Goal: Transaction & Acquisition: Download file/media

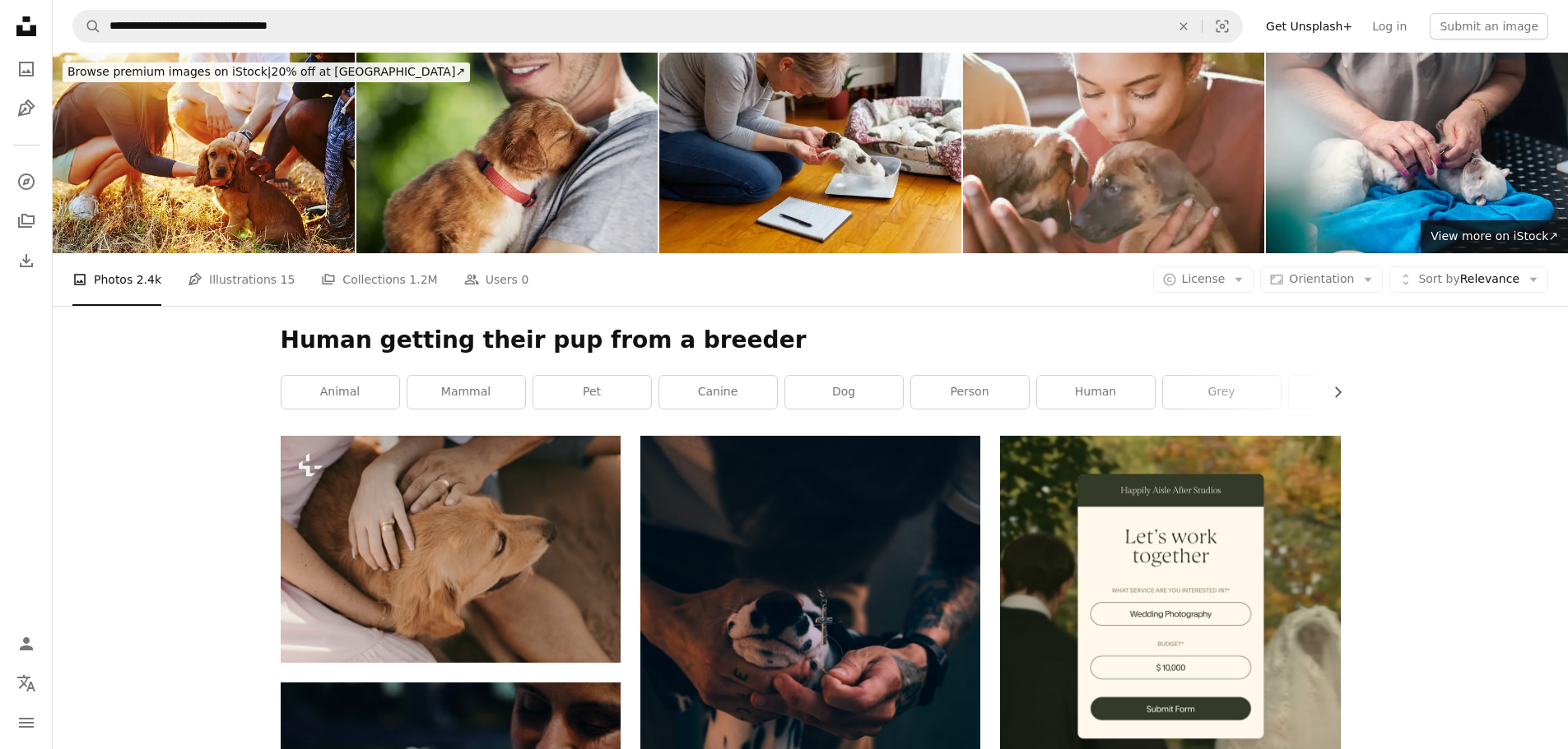
scroll to position [4026, 0]
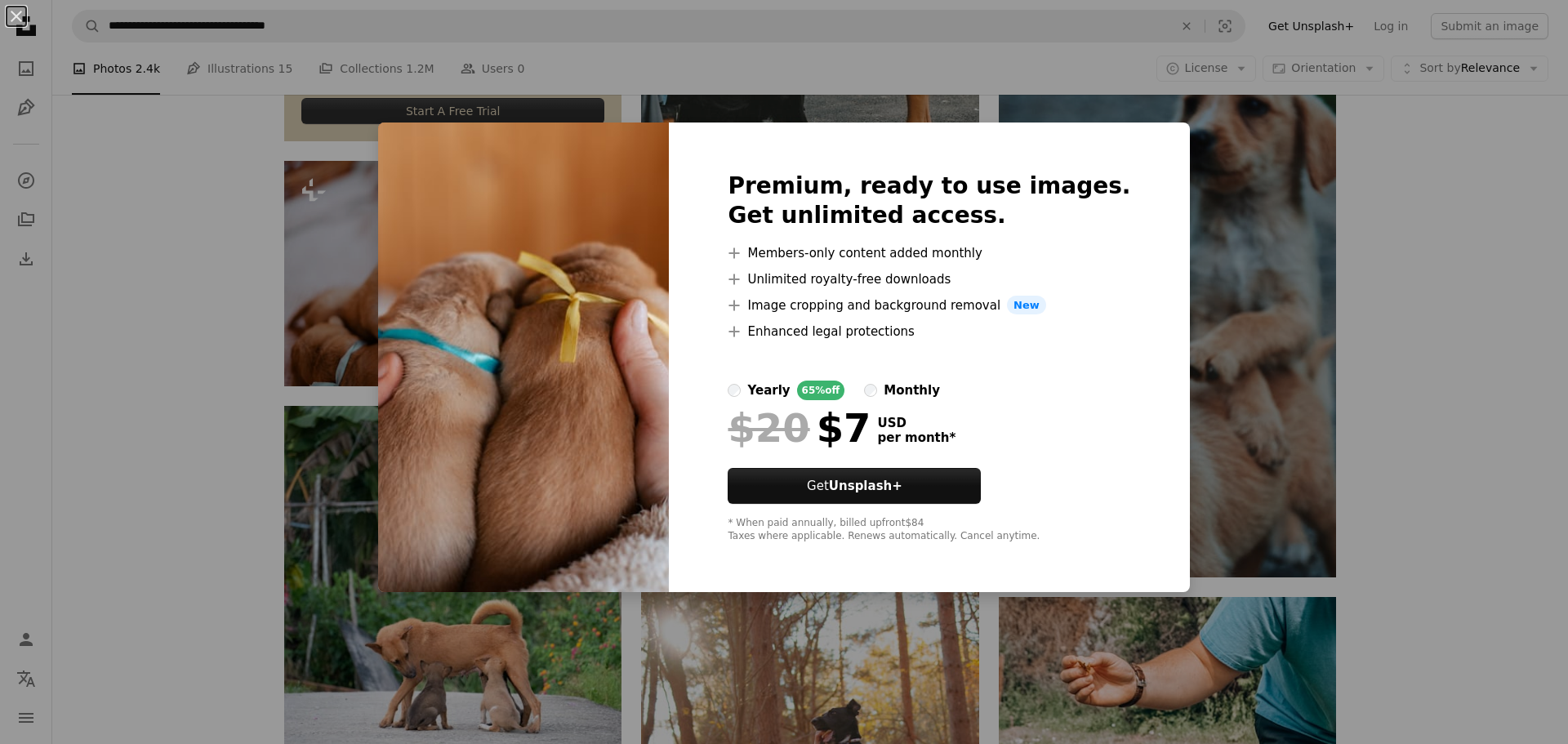
click at [1107, 255] on div "Premium, ready to use images. Get unlimited access. A plus sign Members-only co…" at bounding box center [929, 357] width 521 height 471
click at [1491, 281] on div "An X shape Premium, ready to use images. Get unlimited access. A plus sign Memb…" at bounding box center [784, 372] width 1568 height 744
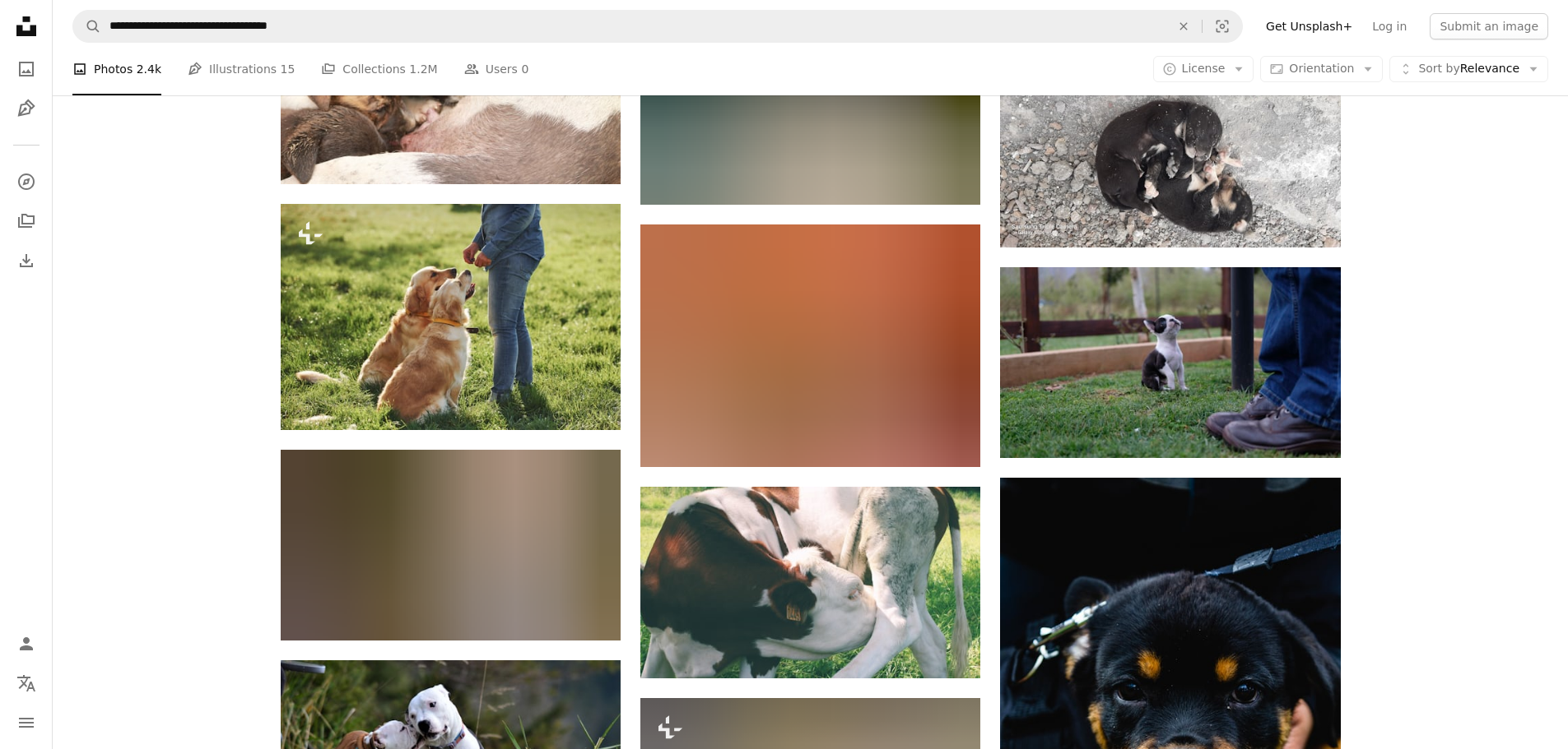
scroll to position [10195, 0]
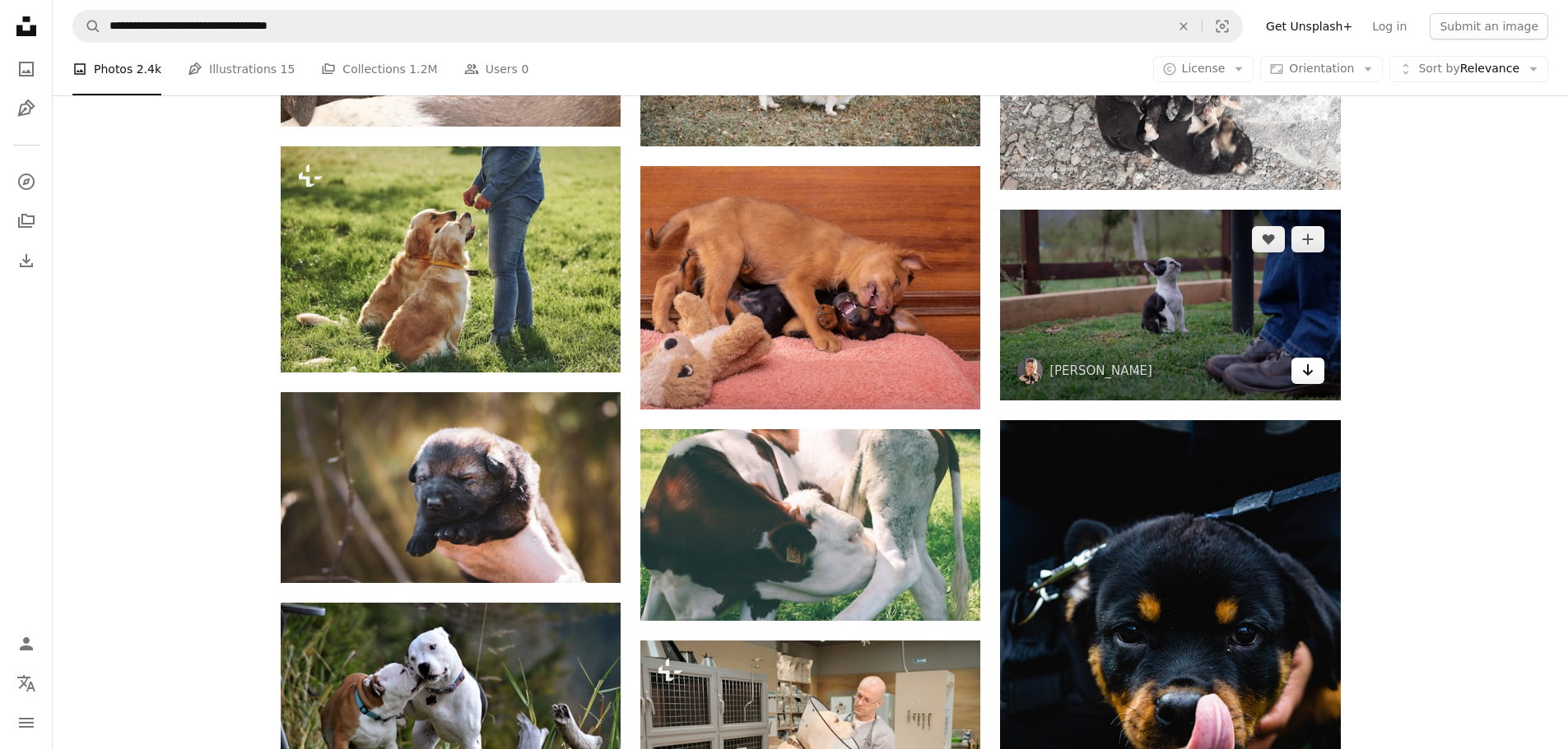
click at [1302, 373] on icon "Arrow pointing down" at bounding box center [1307, 370] width 13 height 20
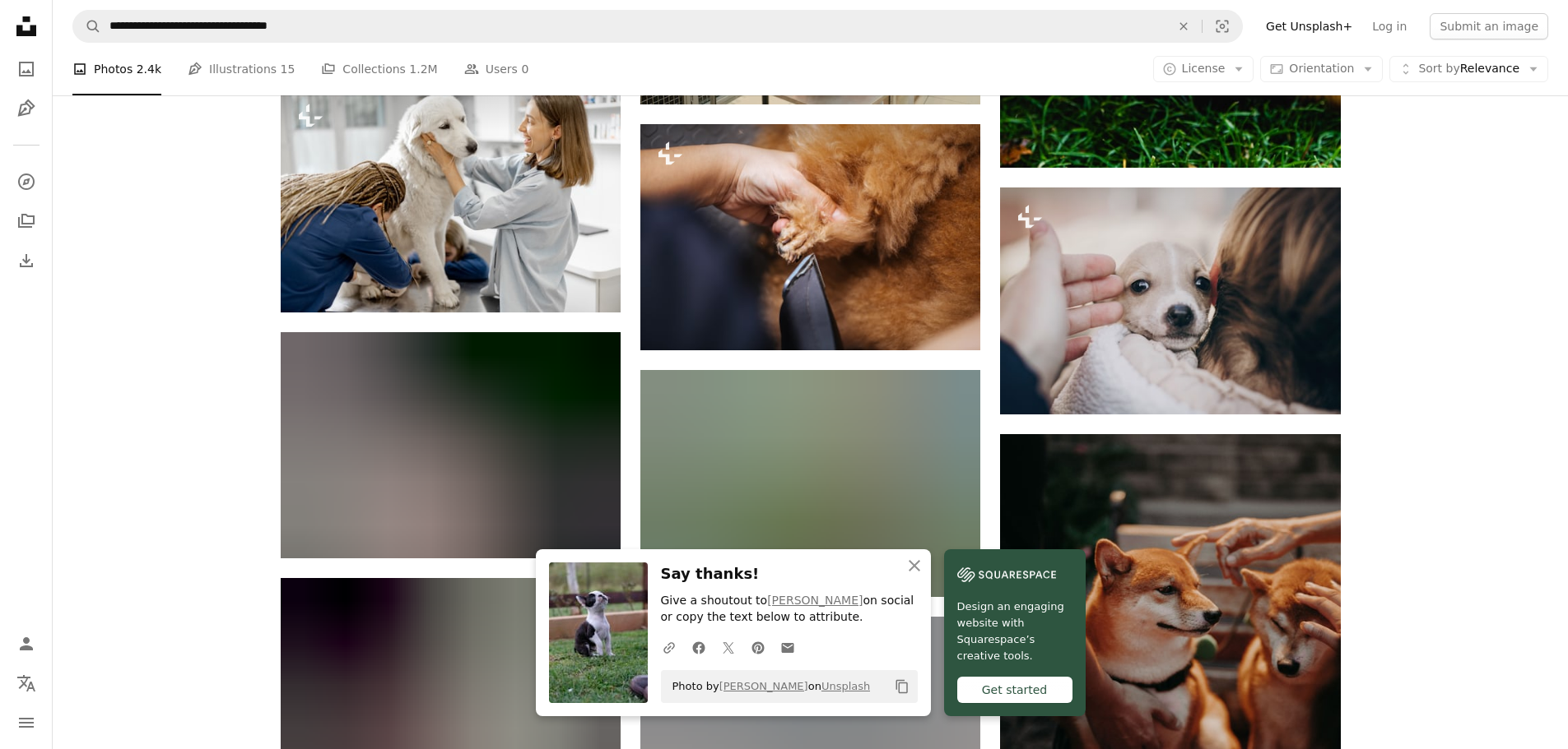
scroll to position [10935, 0]
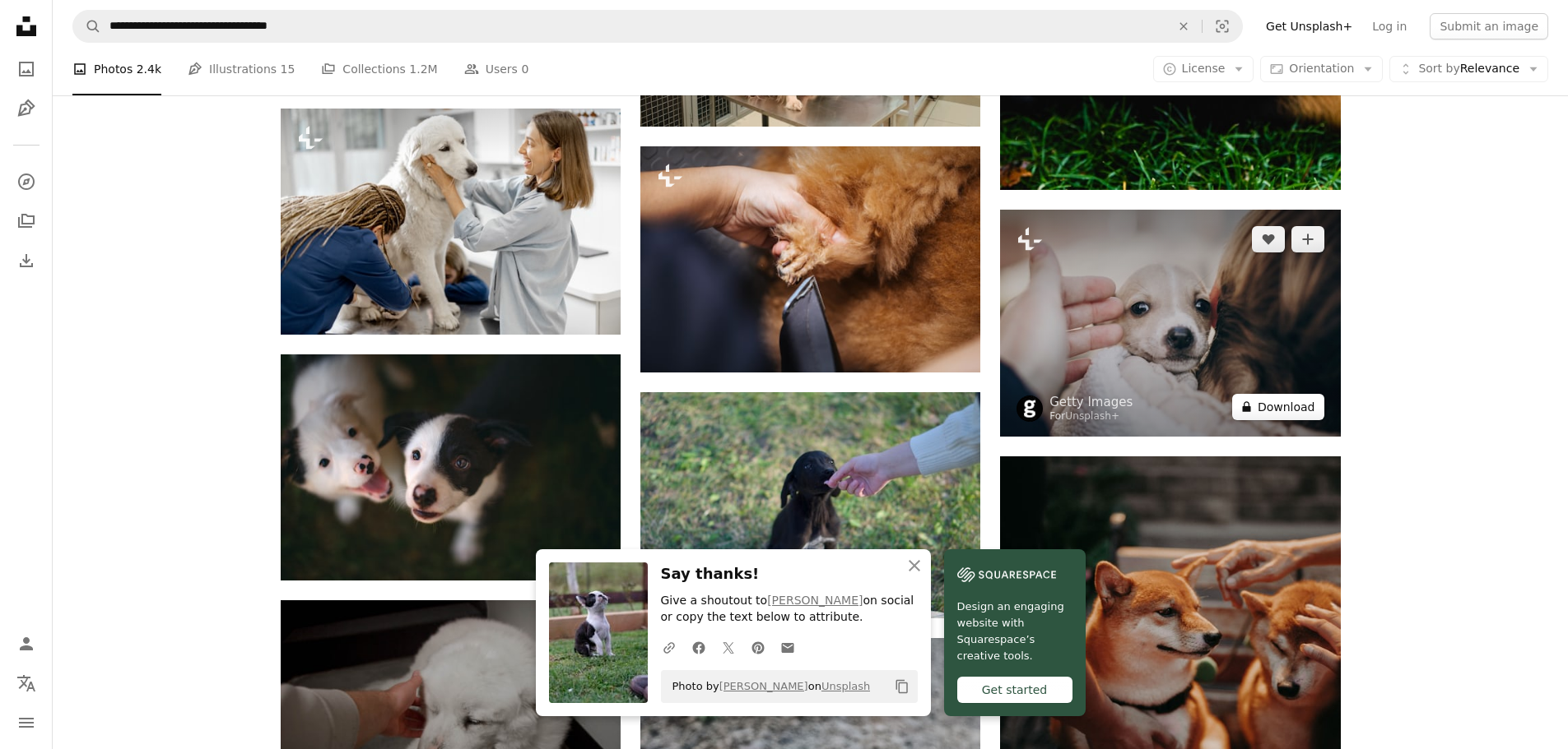
click at [1306, 403] on button "A lock Download" at bounding box center [1277, 406] width 92 height 26
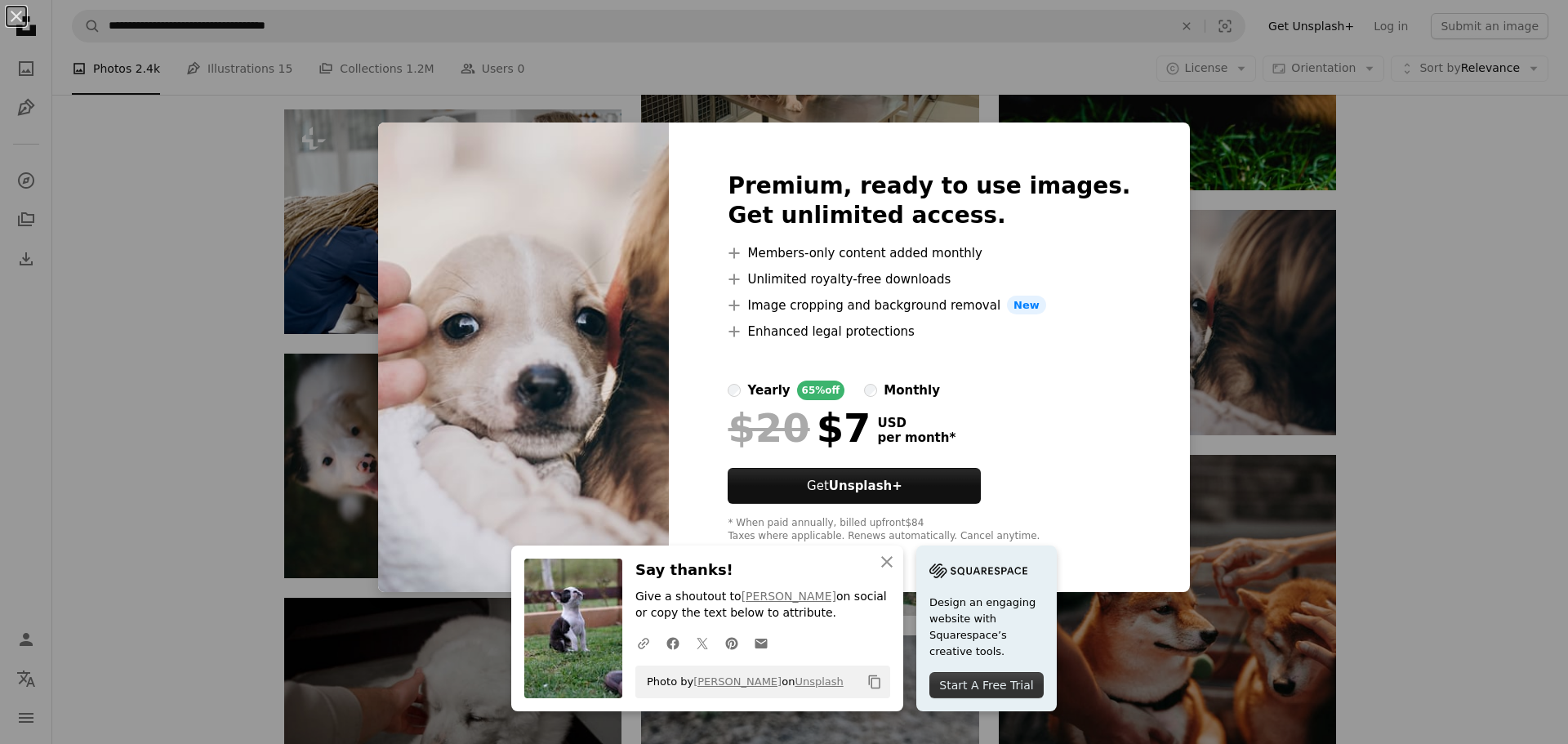
click at [1050, 431] on div "$20 $7 USD per month *" at bounding box center [929, 429] width 403 height 43
click at [1108, 224] on div "Premium, ready to use images. Get unlimited access. A plus sign Members-only co…" at bounding box center [929, 357] width 521 height 471
click at [1418, 245] on div "An X shape An X shape Close Say thanks! Give a shoutout to [PERSON_NAME] on soc…" at bounding box center [784, 372] width 1568 height 744
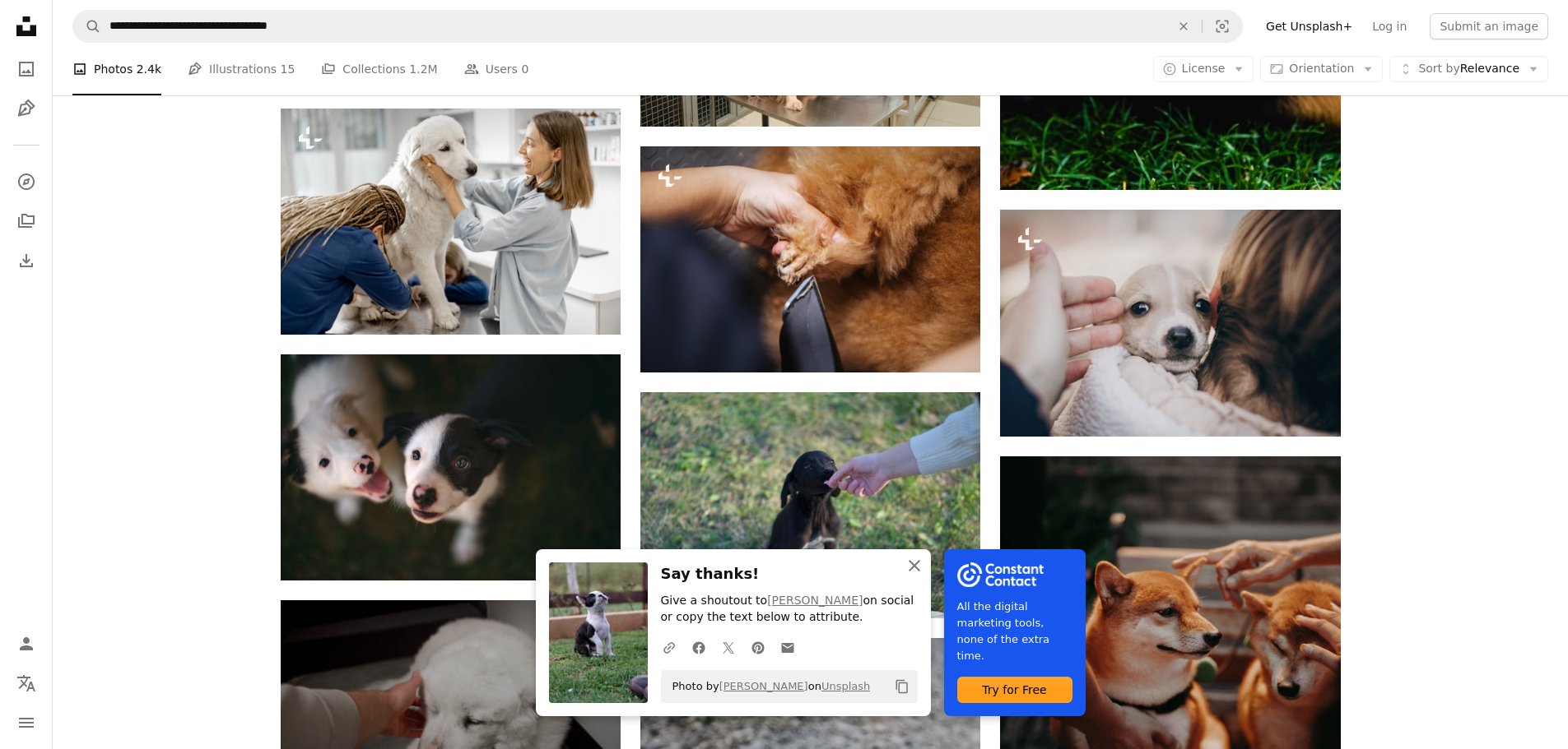
click at [915, 565] on icon "button" at bounding box center [914, 566] width 12 height 12
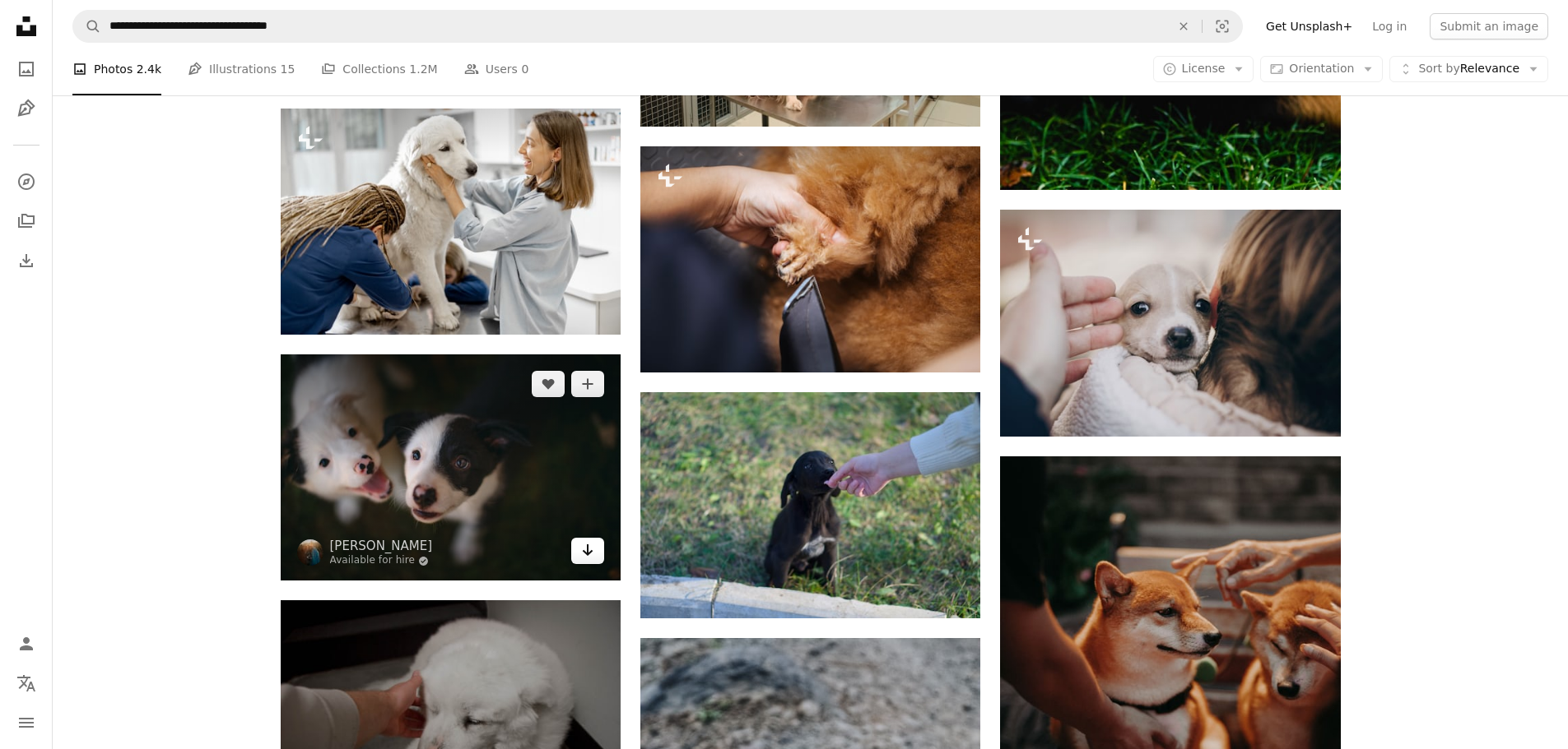
click at [588, 551] on icon "Arrow pointing down" at bounding box center [587, 550] width 13 height 20
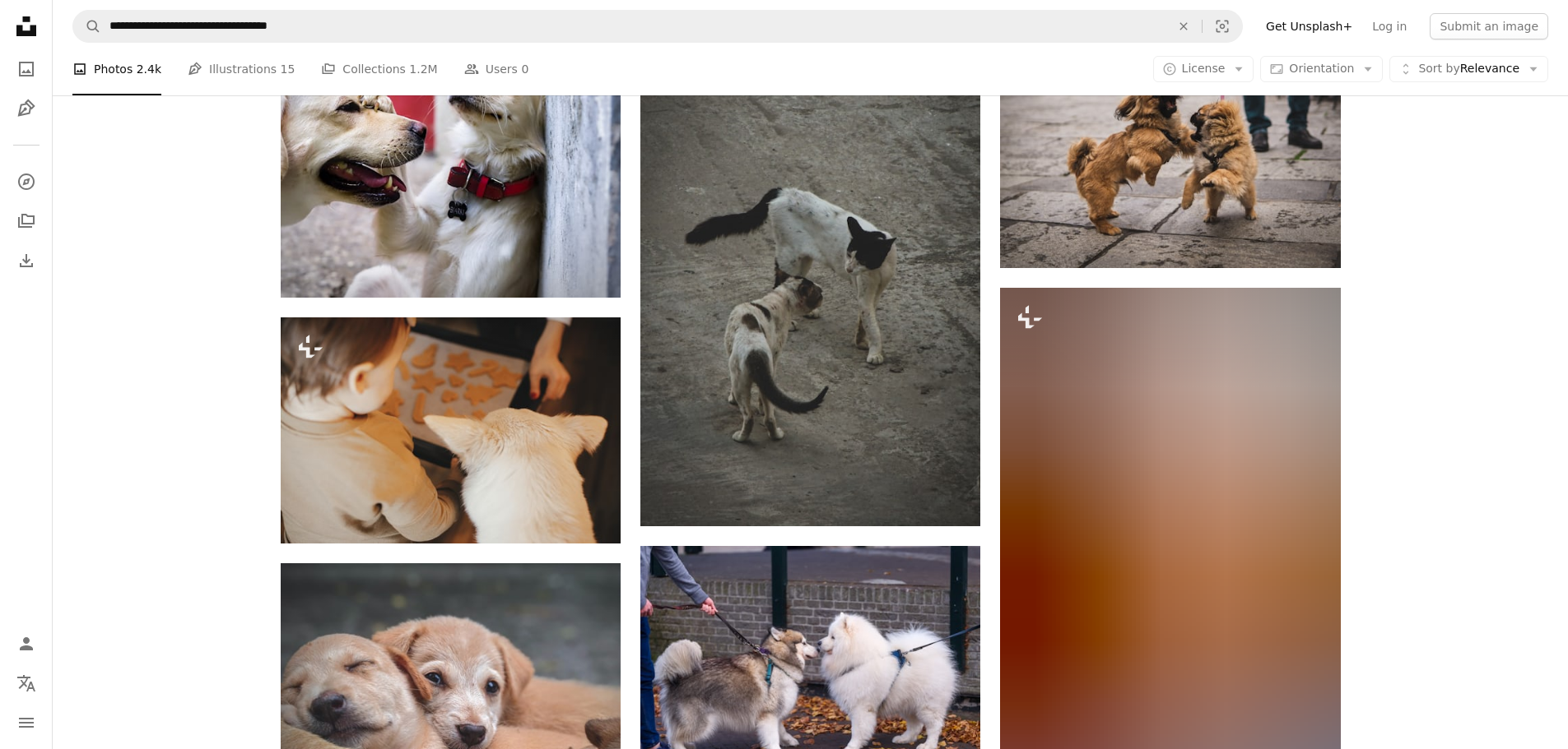
scroll to position [12168, 0]
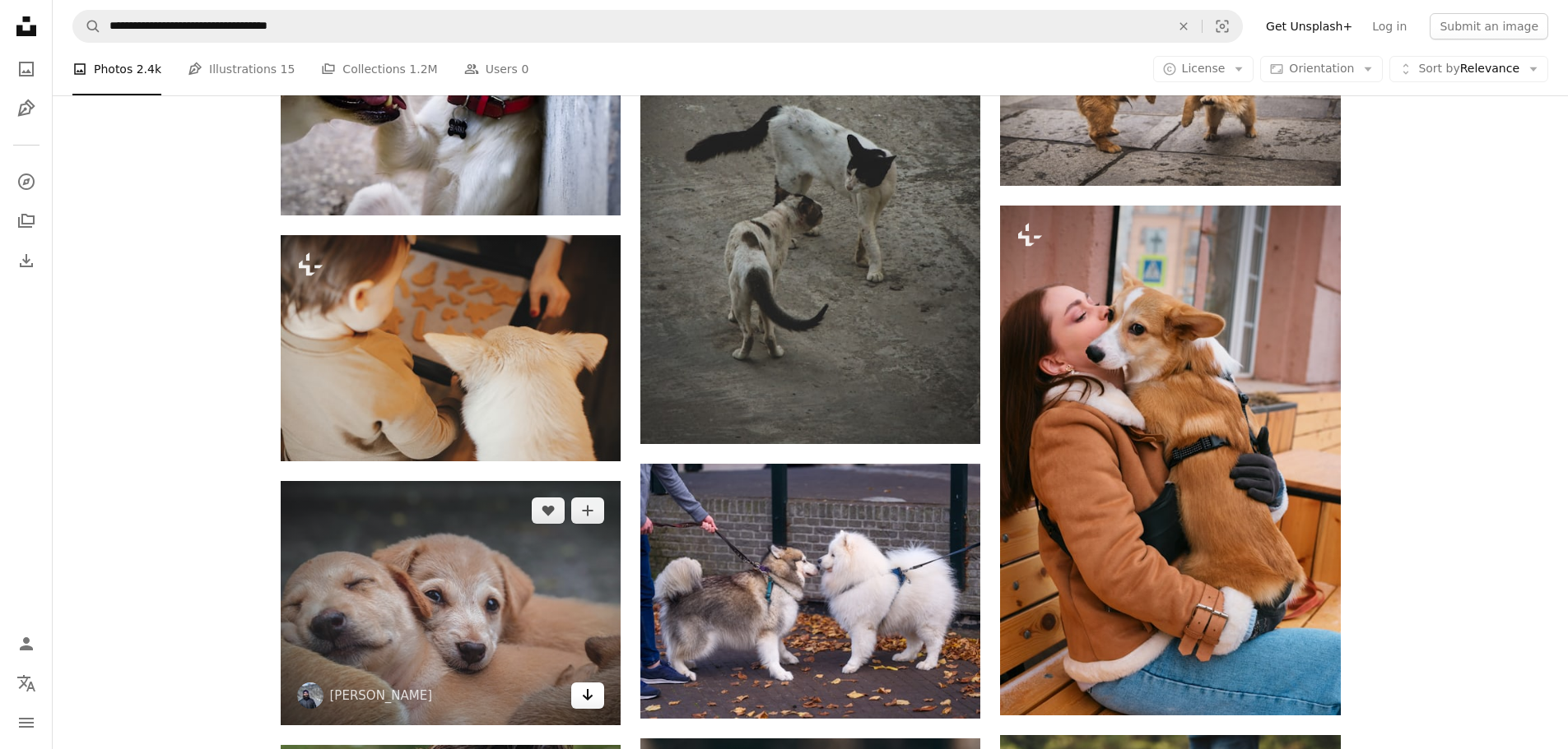
click at [583, 697] on icon "Arrow pointing down" at bounding box center [587, 695] width 13 height 20
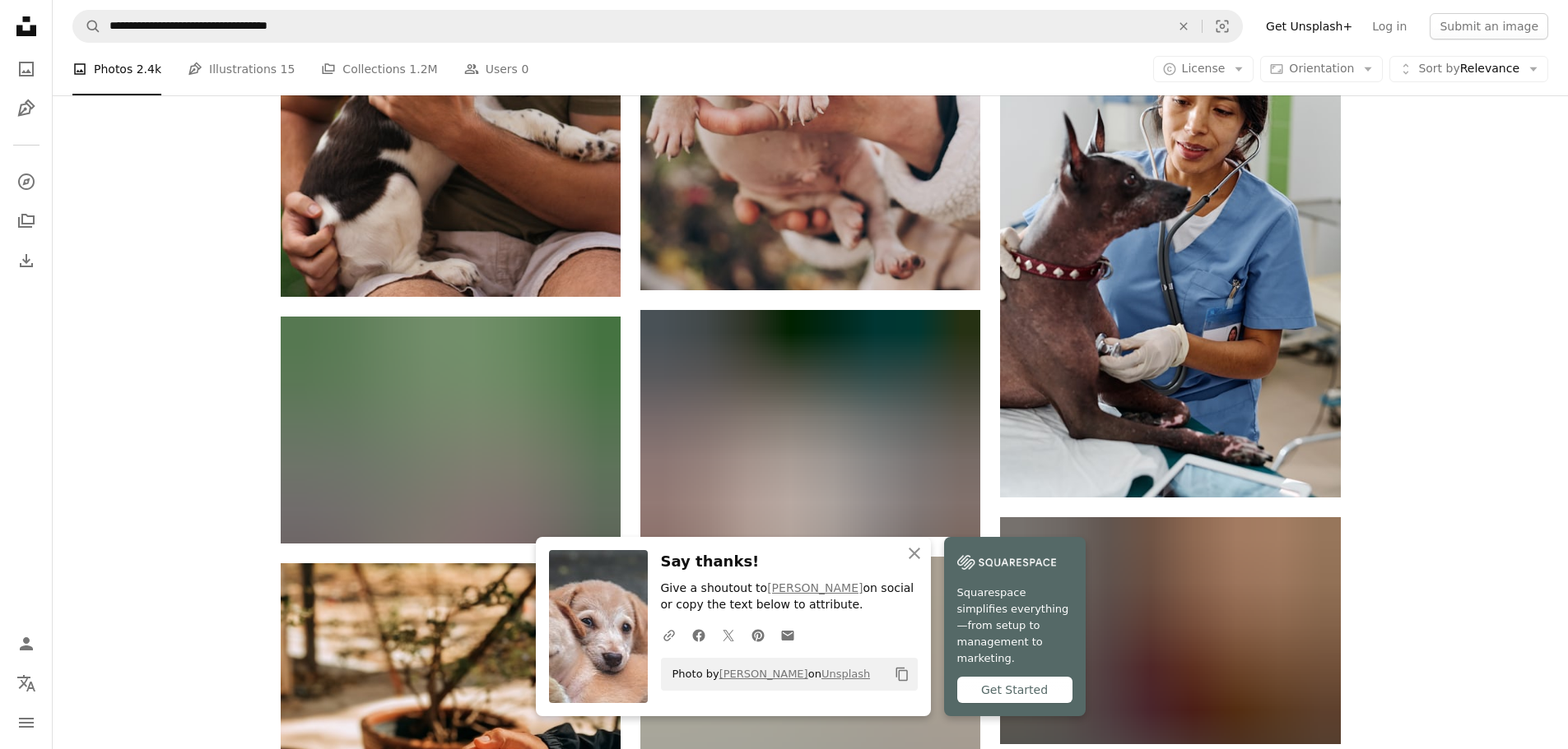
scroll to position [13156, 0]
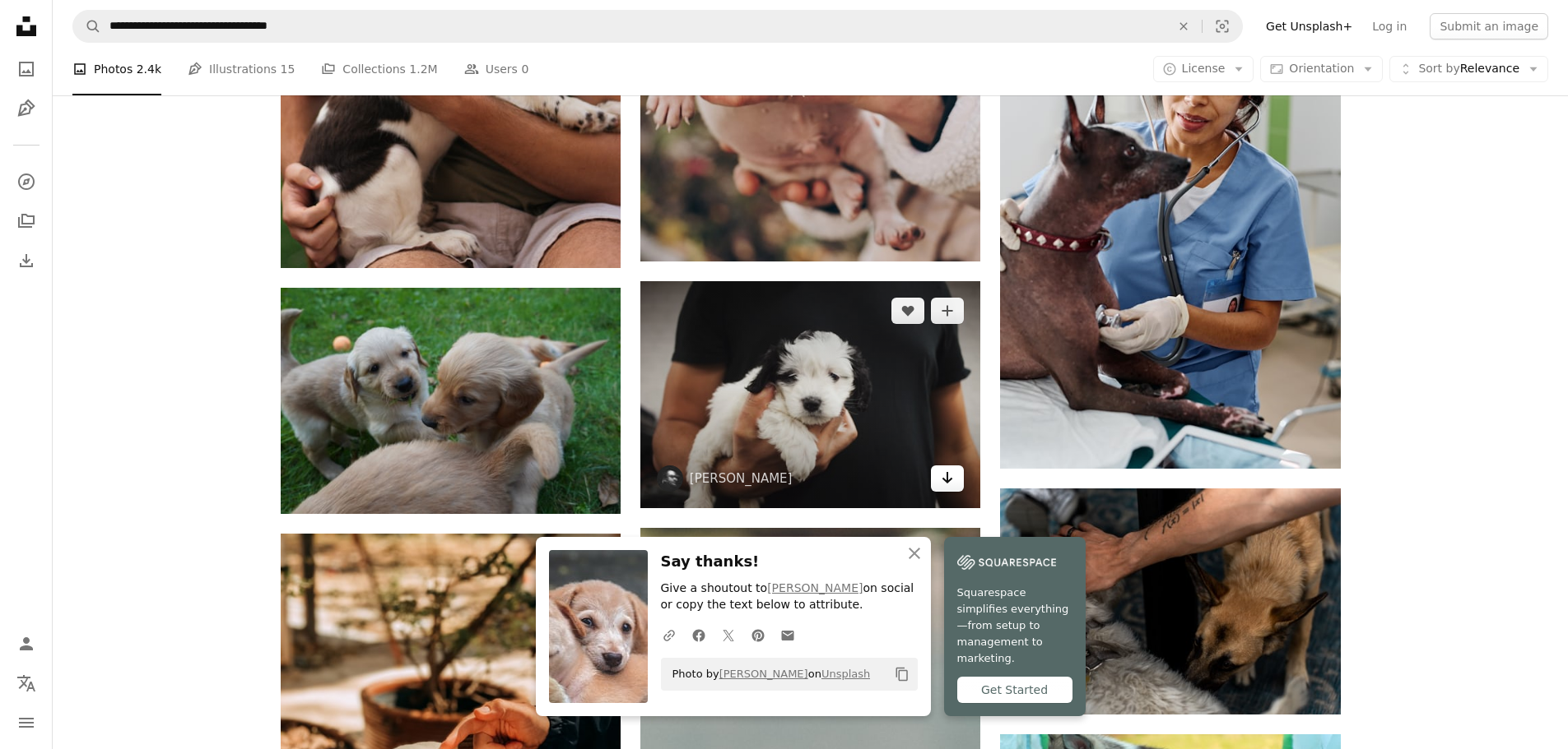
click at [950, 478] on icon "Download" at bounding box center [947, 477] width 11 height 12
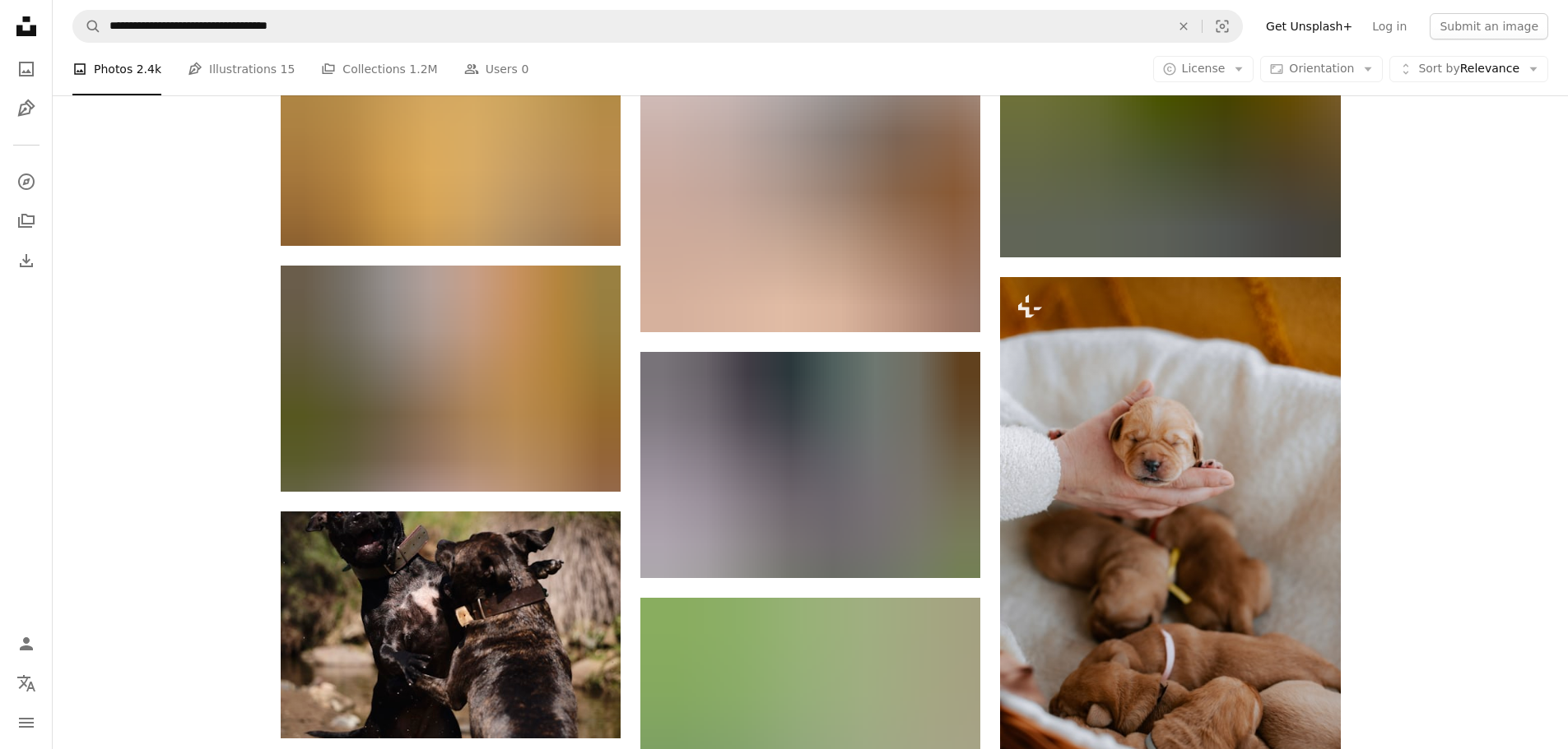
scroll to position [14472, 0]
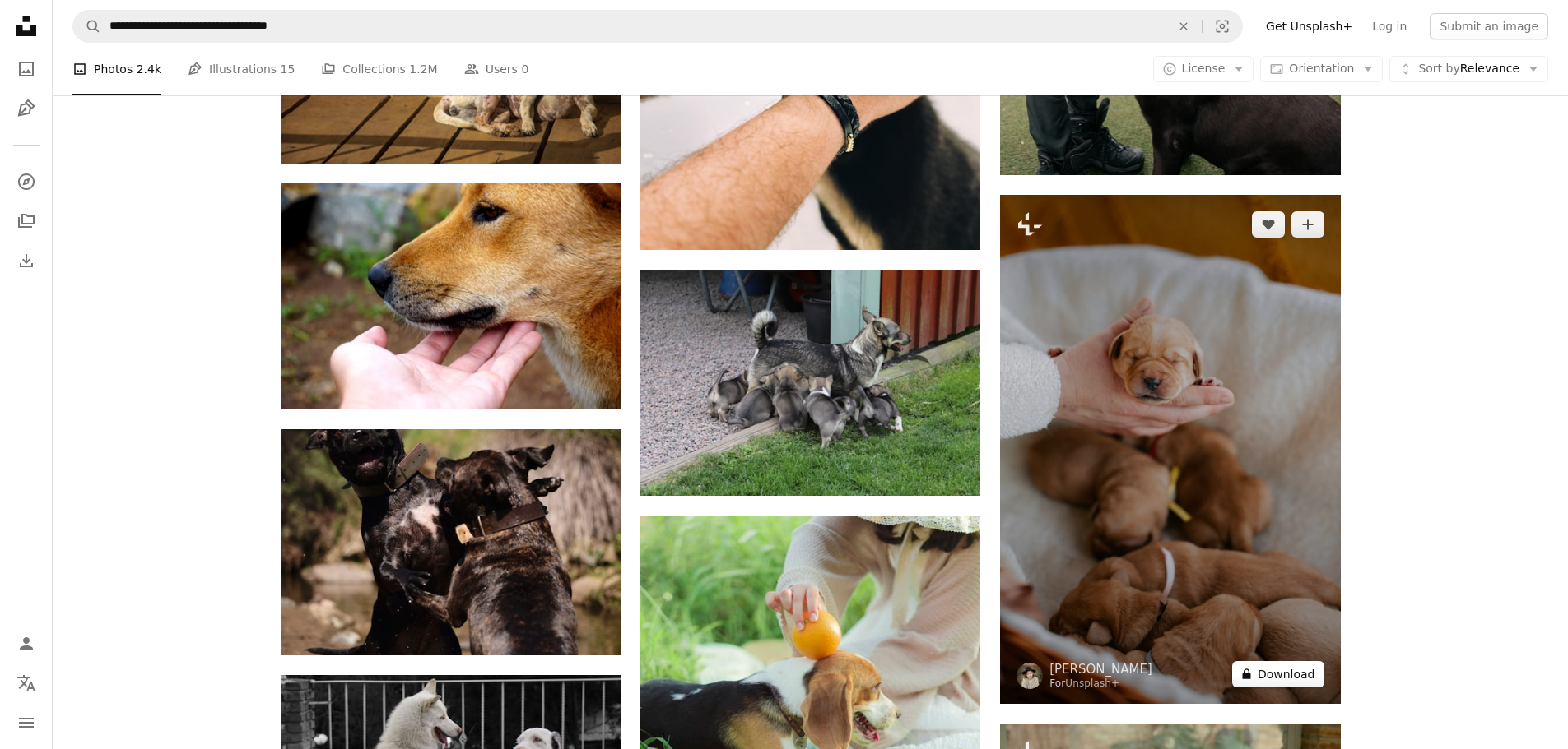
click at [1262, 676] on button "A lock Download" at bounding box center [1277, 673] width 92 height 26
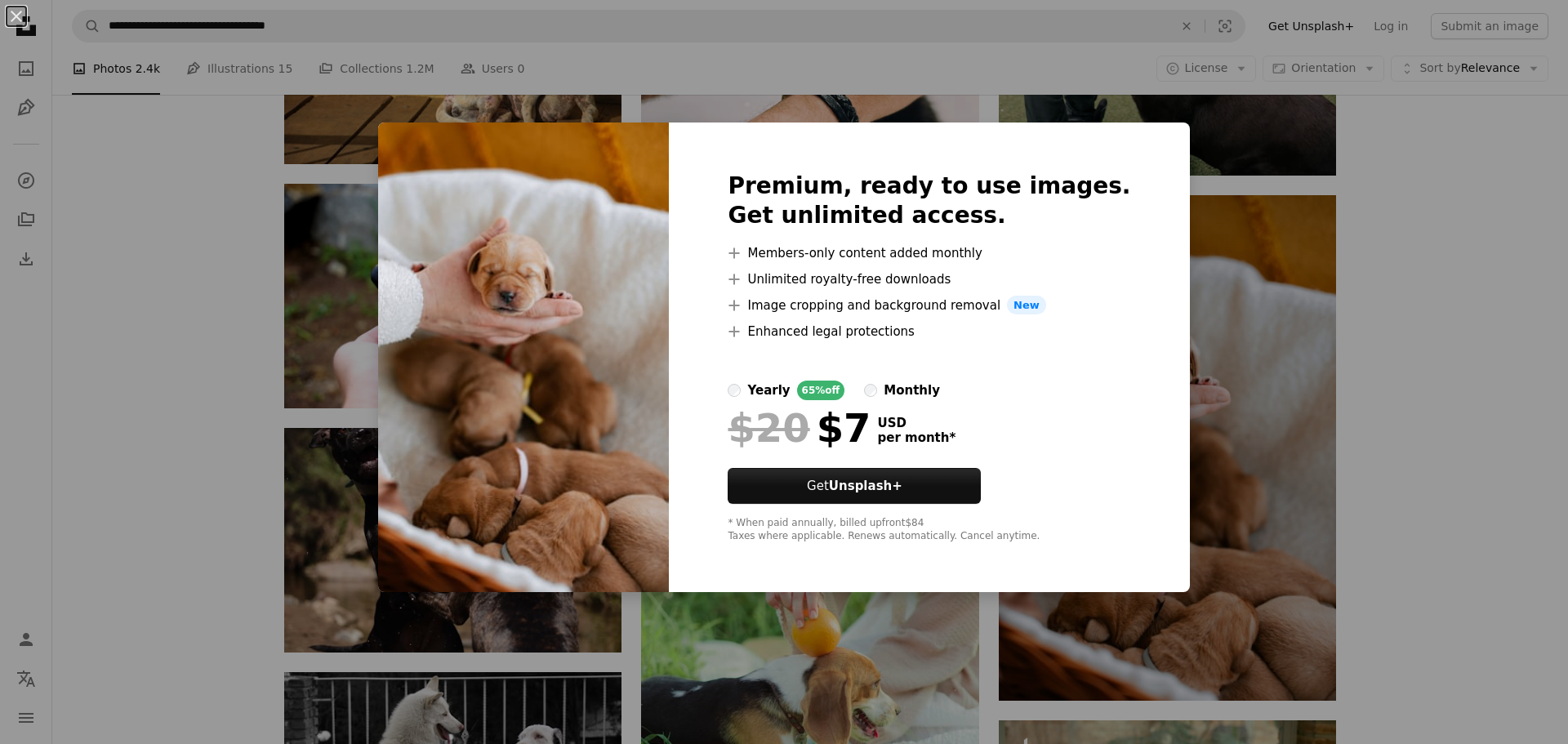
click at [1393, 393] on div "An X shape Premium, ready to use images. Get unlimited access. A plus sign Memb…" at bounding box center [784, 372] width 1568 height 744
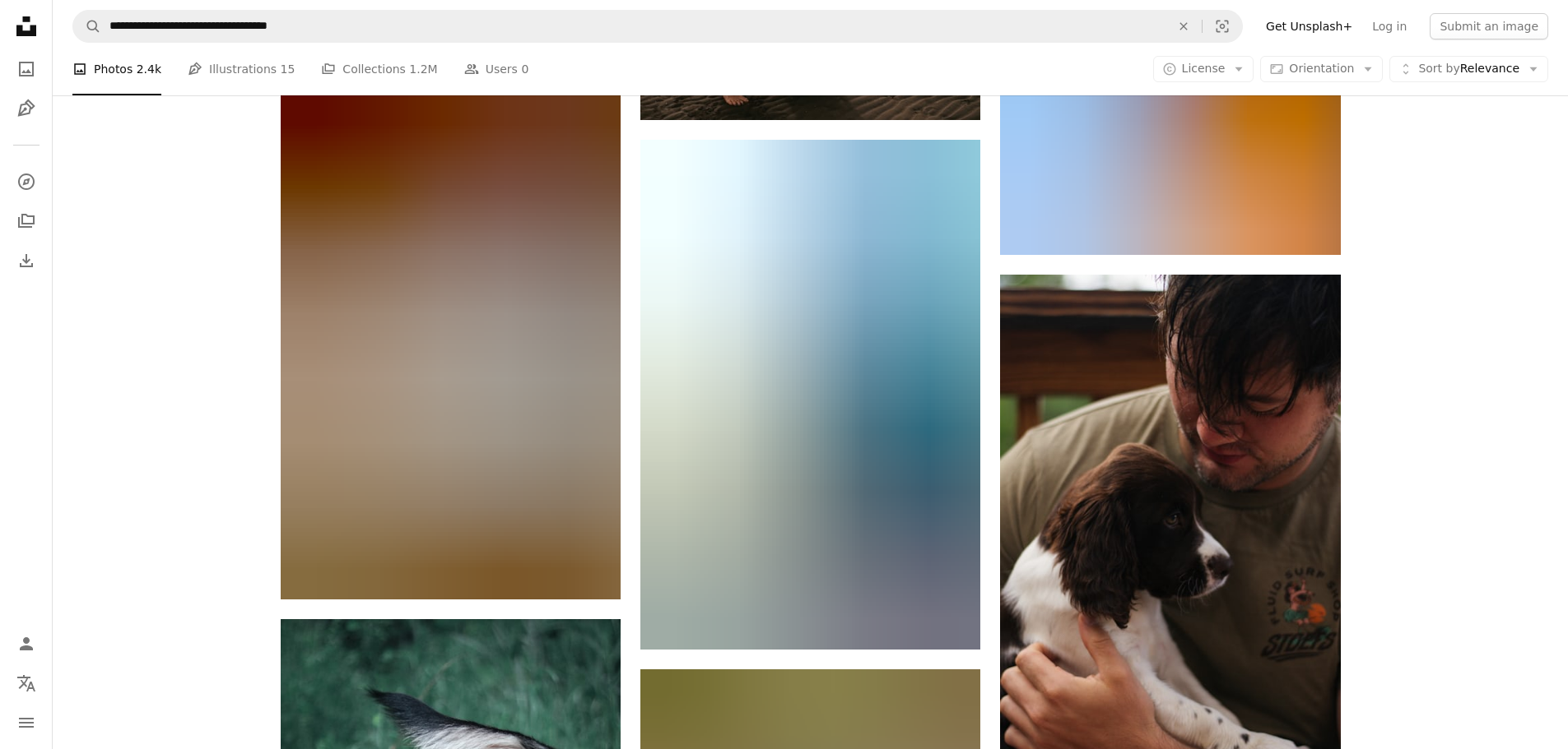
scroll to position [17516, 0]
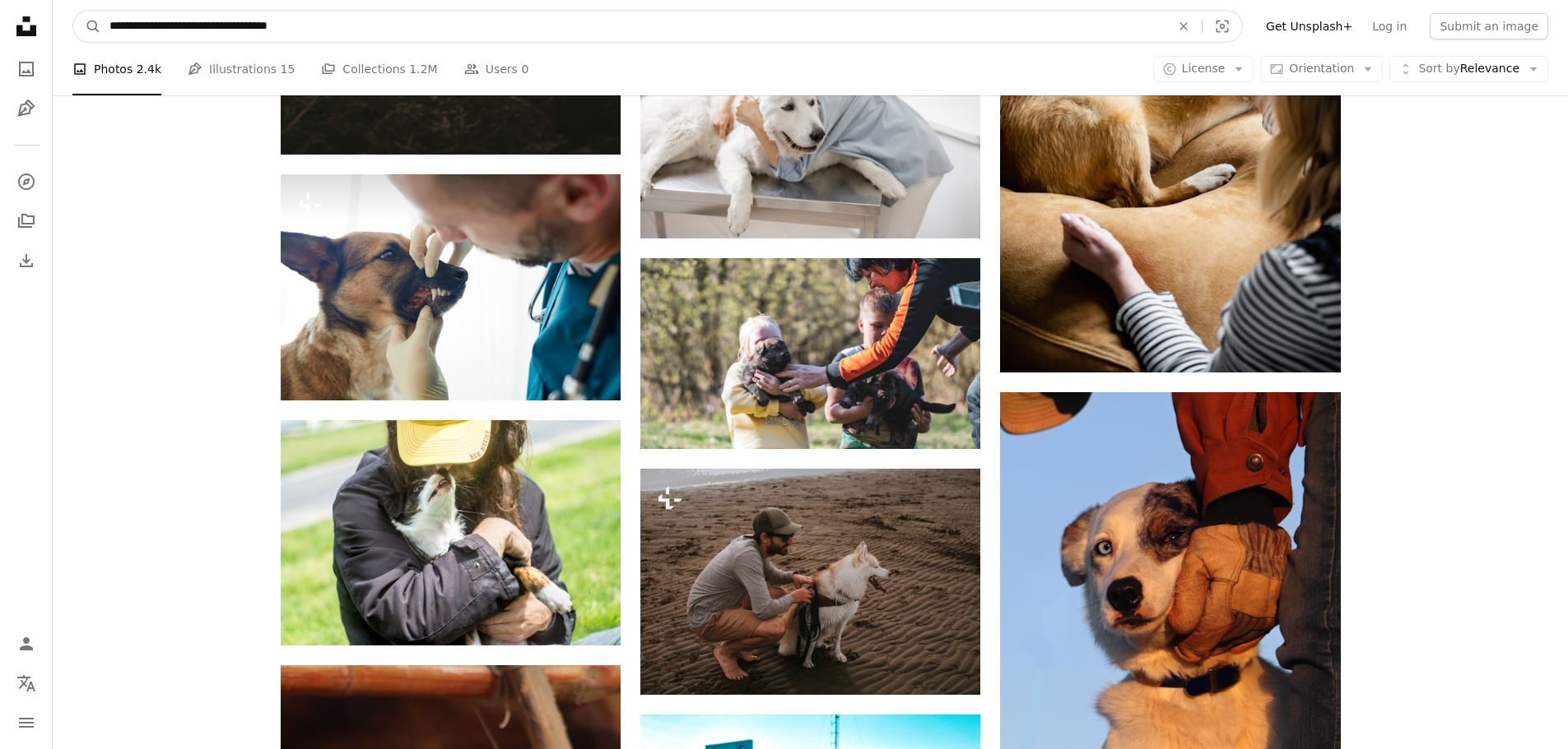
drag, startPoint x: 349, startPoint y: 29, endPoint x: 67, endPoint y: 24, distance: 282.0
click at [67, 24] on nav "**********" at bounding box center [811, 26] width 1515 height 53
type input "*"
type input "**********"
click at [73, 11] on button "A magnifying glass" at bounding box center [86, 26] width 28 height 31
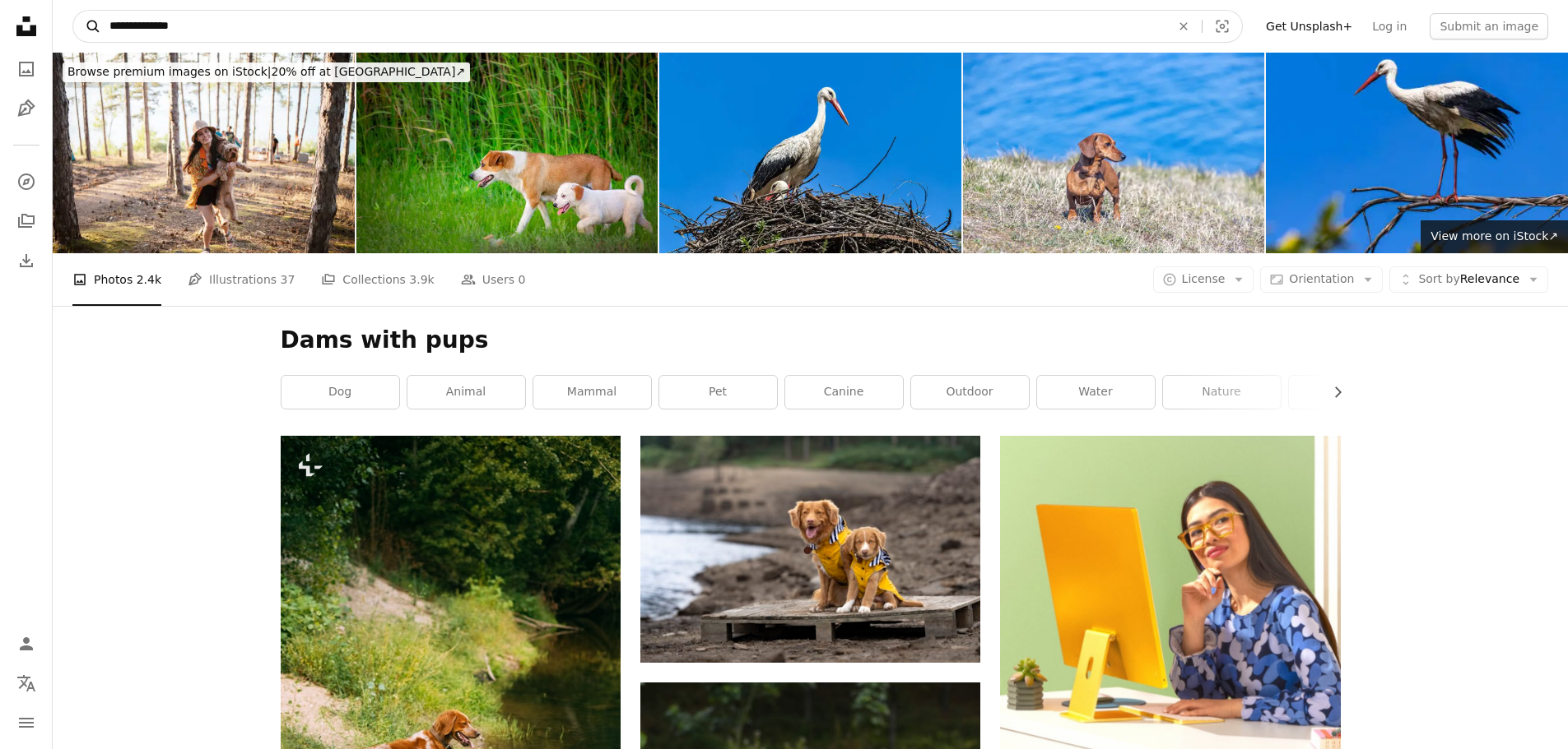
drag, startPoint x: 139, startPoint y: 30, endPoint x: 96, endPoint y: 27, distance: 43.1
click at [96, 27] on form "**********" at bounding box center [658, 26] width 1170 height 33
type input "**********"
click button "A magnifying glass" at bounding box center [86, 26] width 28 height 31
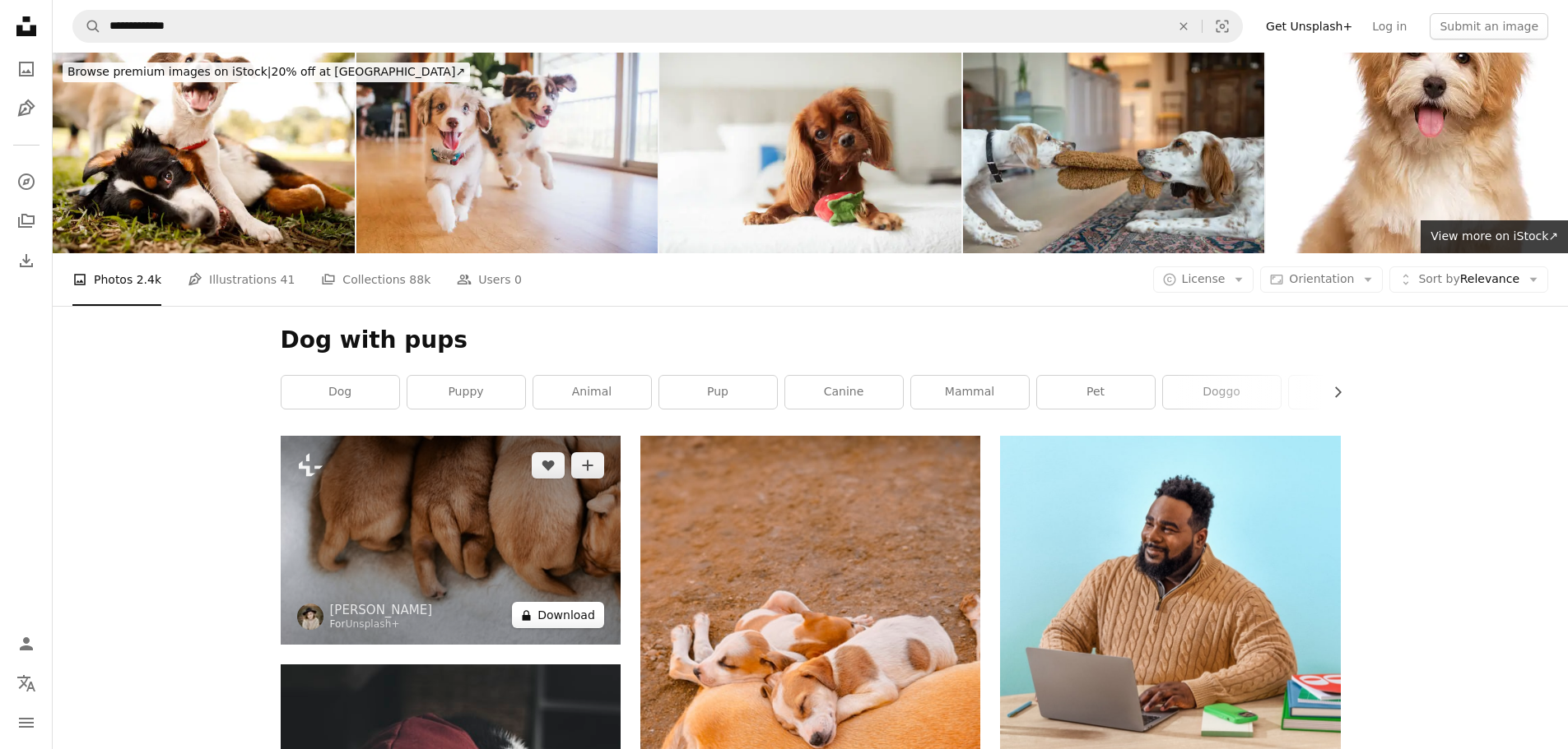
click at [569, 613] on button "A lock Download" at bounding box center [558, 615] width 92 height 26
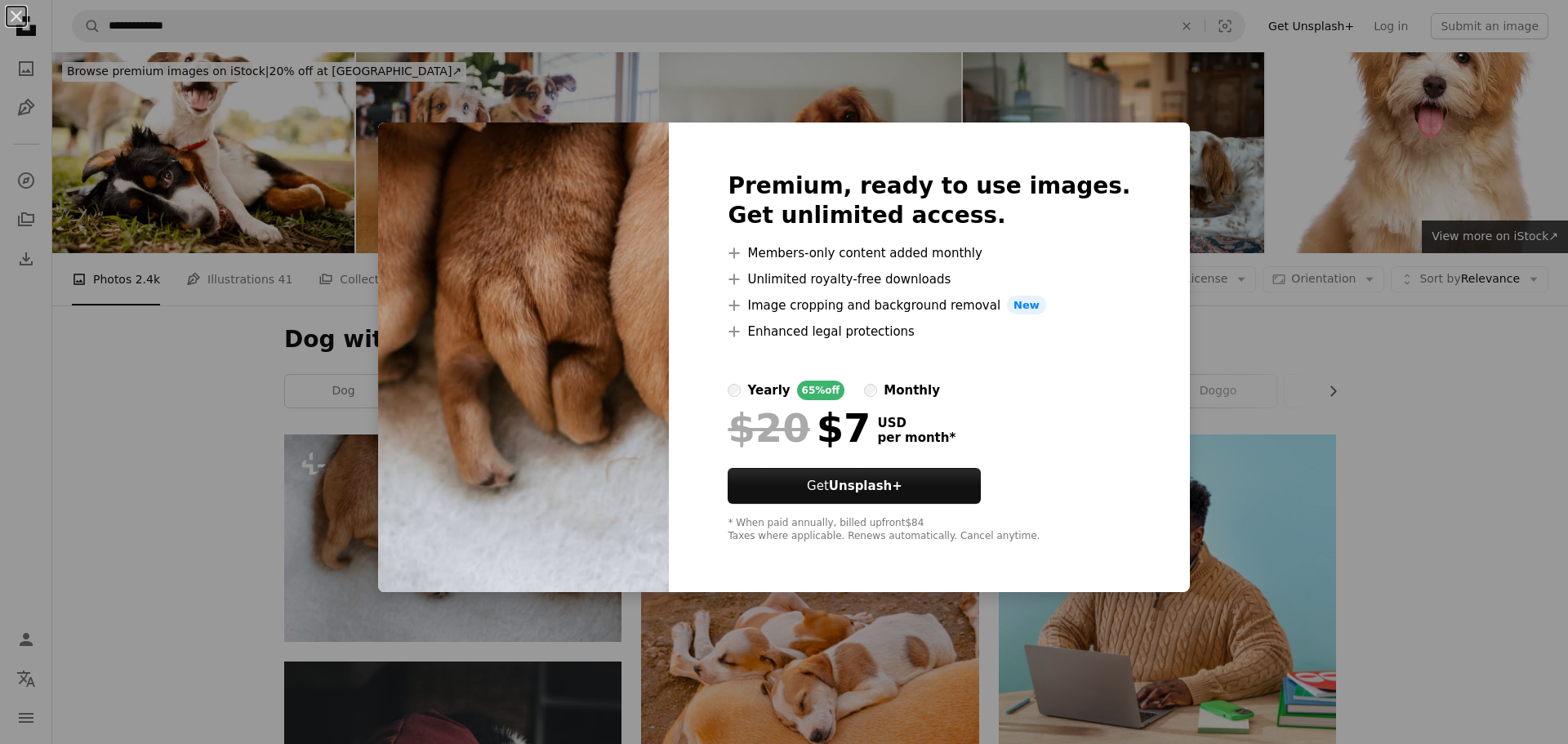
click at [1442, 417] on div "An X shape Premium, ready to use images. Get unlimited access. A plus sign Memb…" at bounding box center [784, 372] width 1568 height 744
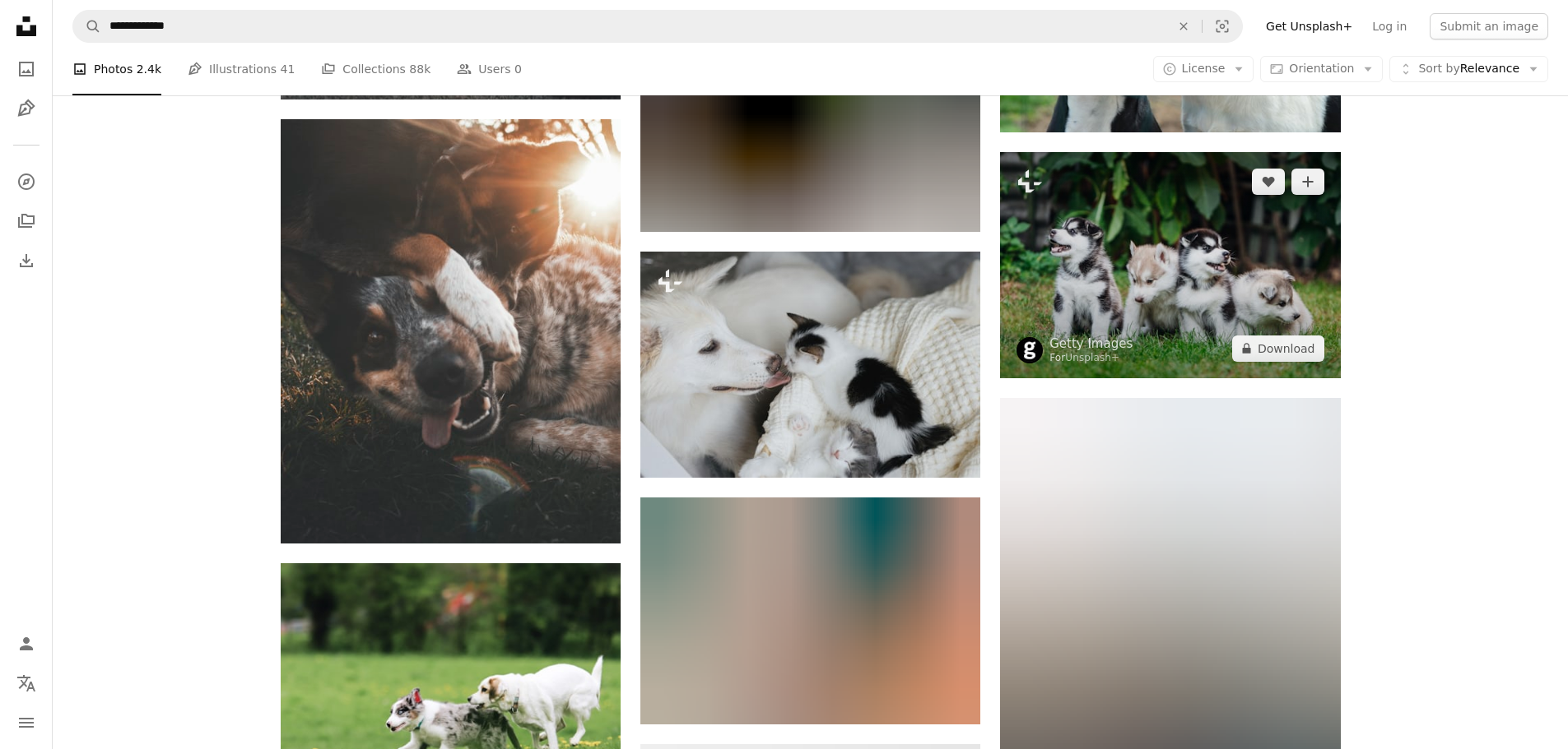
scroll to position [987, 0]
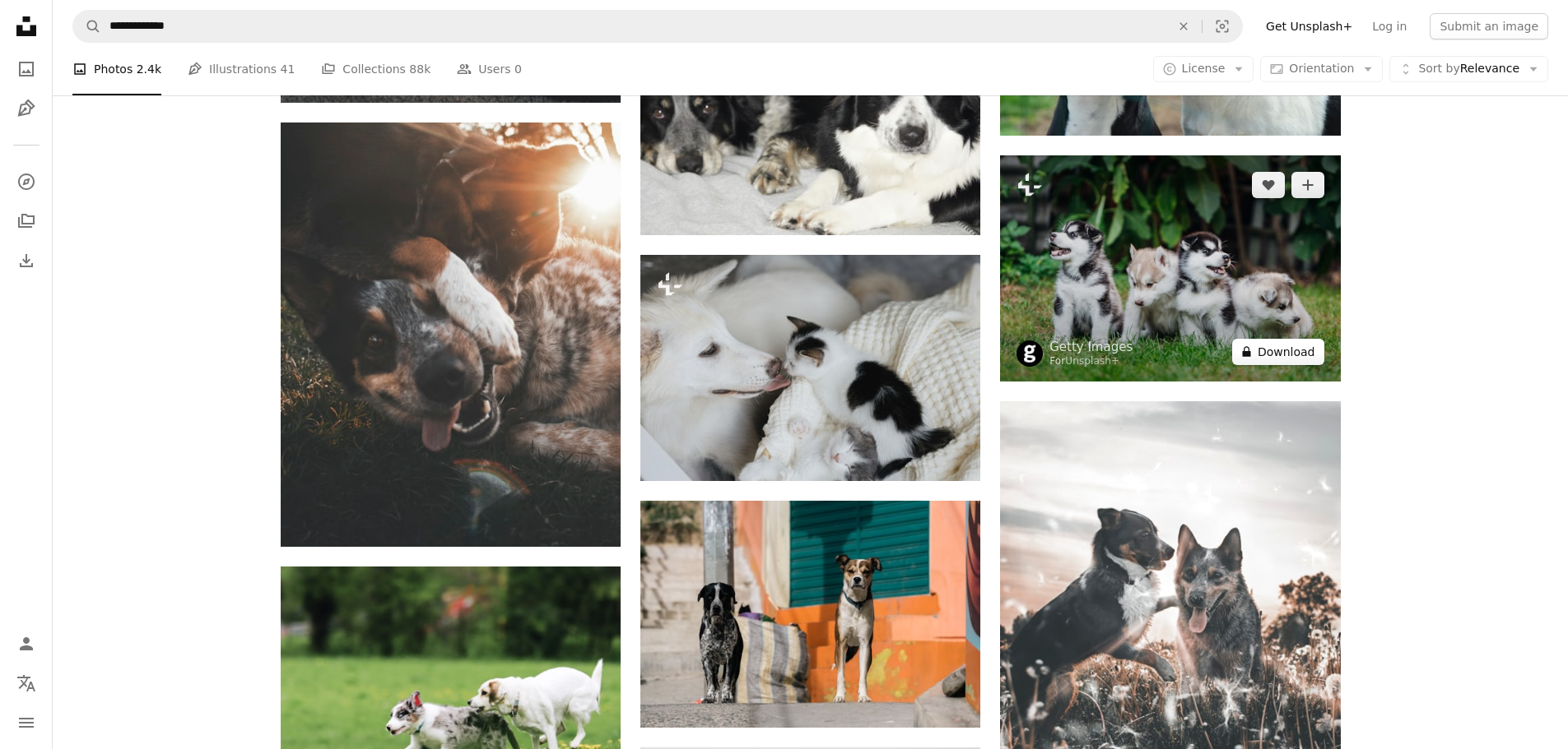
click at [1295, 352] on button "A lock Download" at bounding box center [1277, 352] width 92 height 26
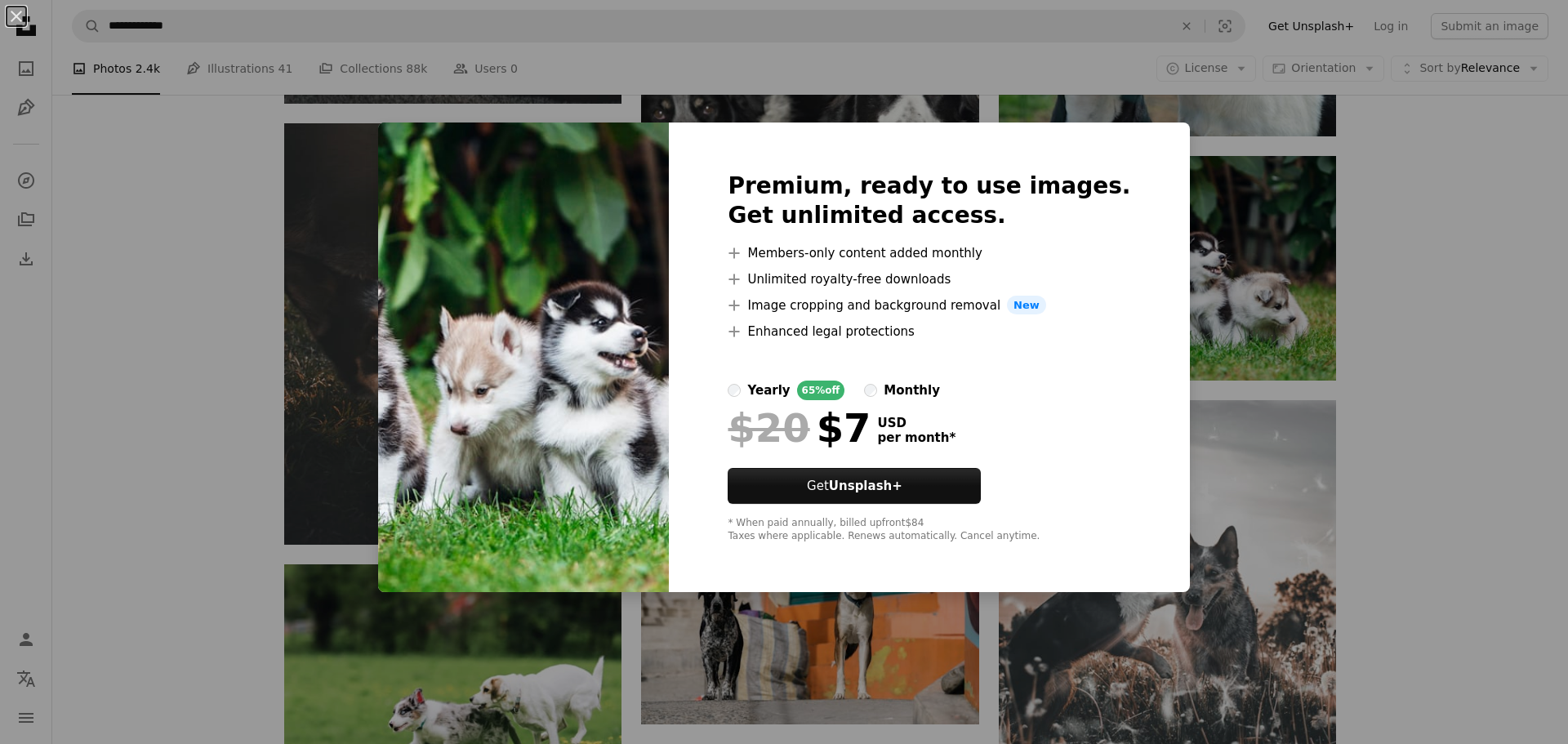
click at [1464, 278] on div "An X shape Premium, ready to use images. Get unlimited access. A plus sign Memb…" at bounding box center [784, 372] width 1568 height 744
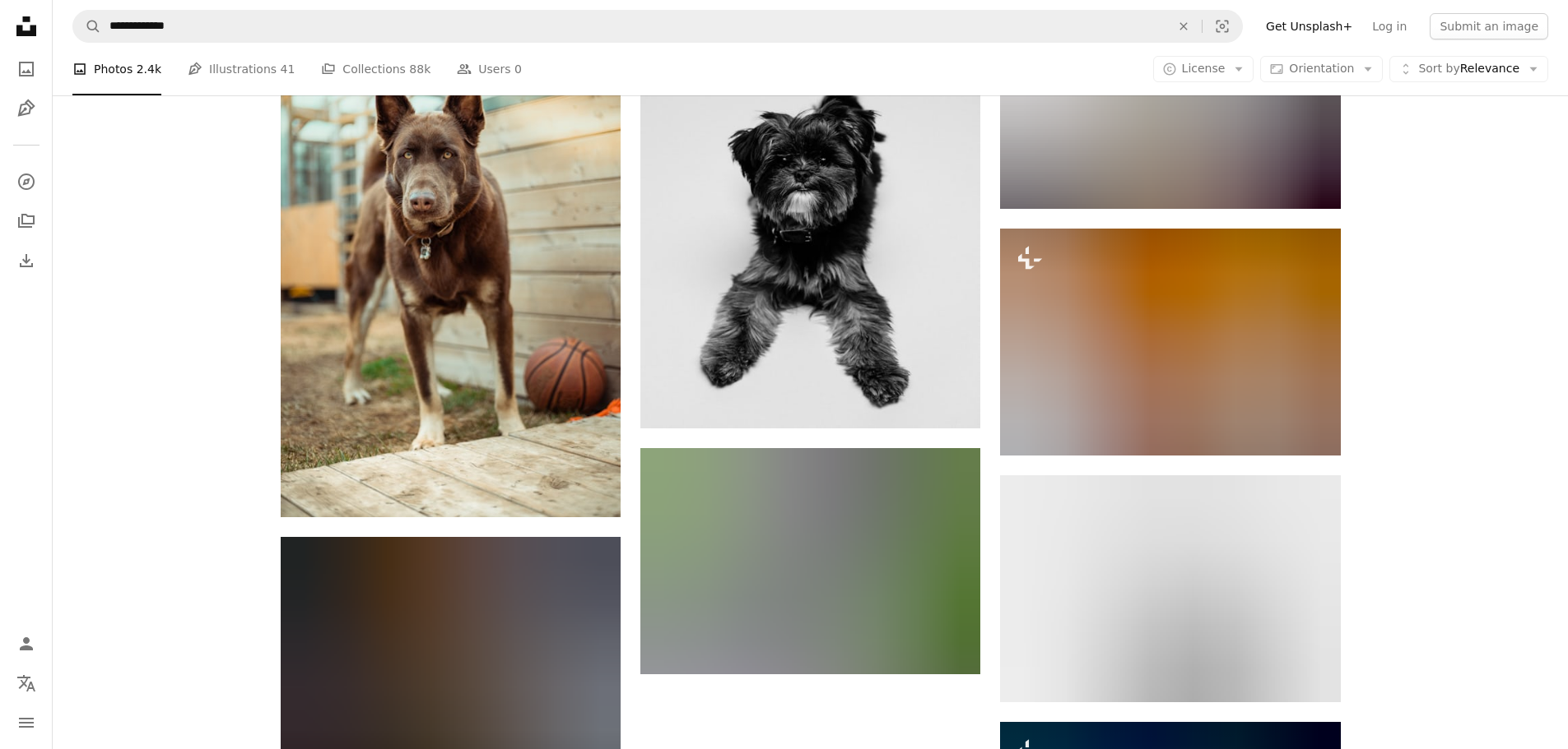
scroll to position [1810, 0]
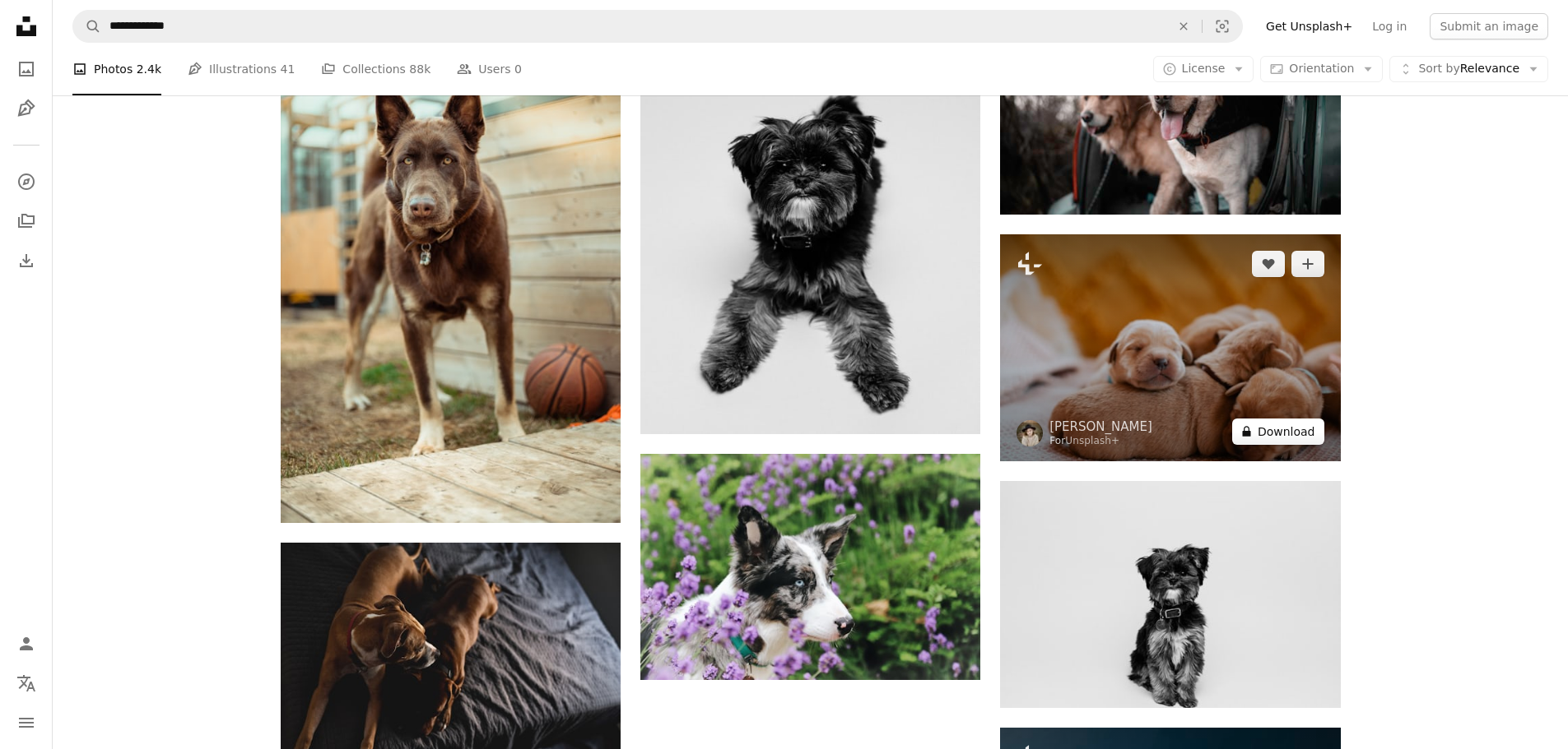
click at [1286, 432] on button "A lock Download" at bounding box center [1277, 432] width 92 height 26
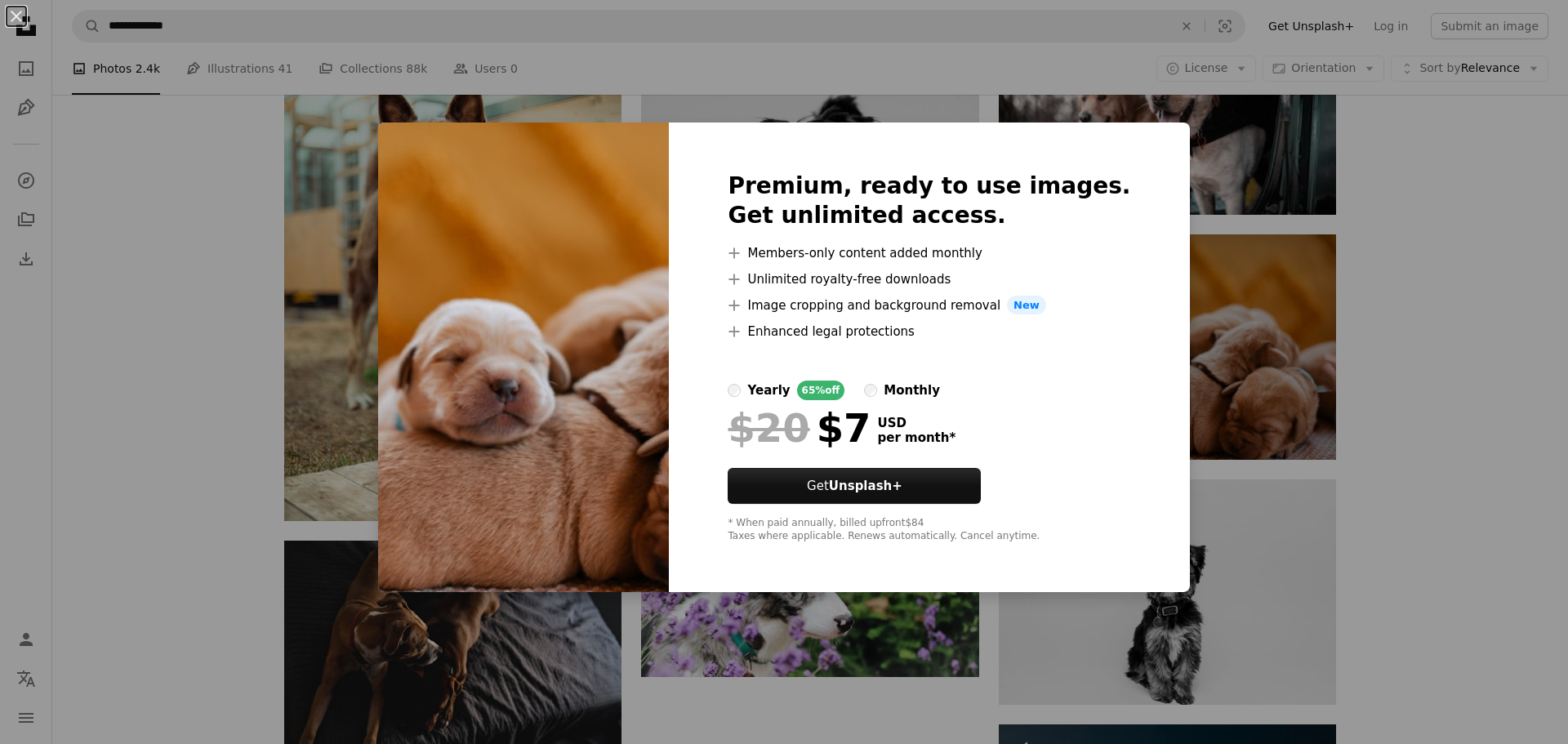
click at [1513, 355] on div "An X shape Premium, ready to use images. Get unlimited access. A plus sign Memb…" at bounding box center [784, 372] width 1568 height 744
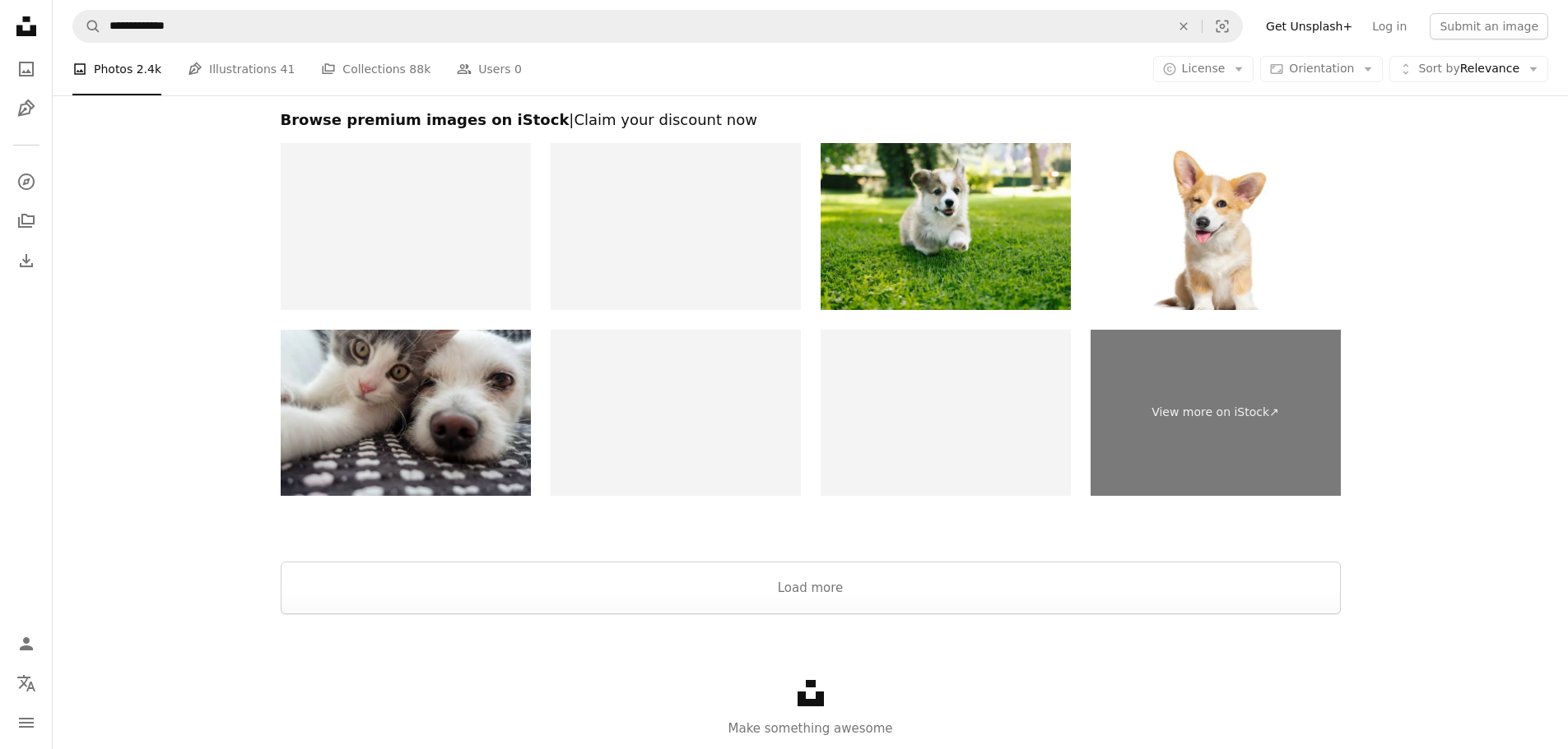
scroll to position [3114, 0]
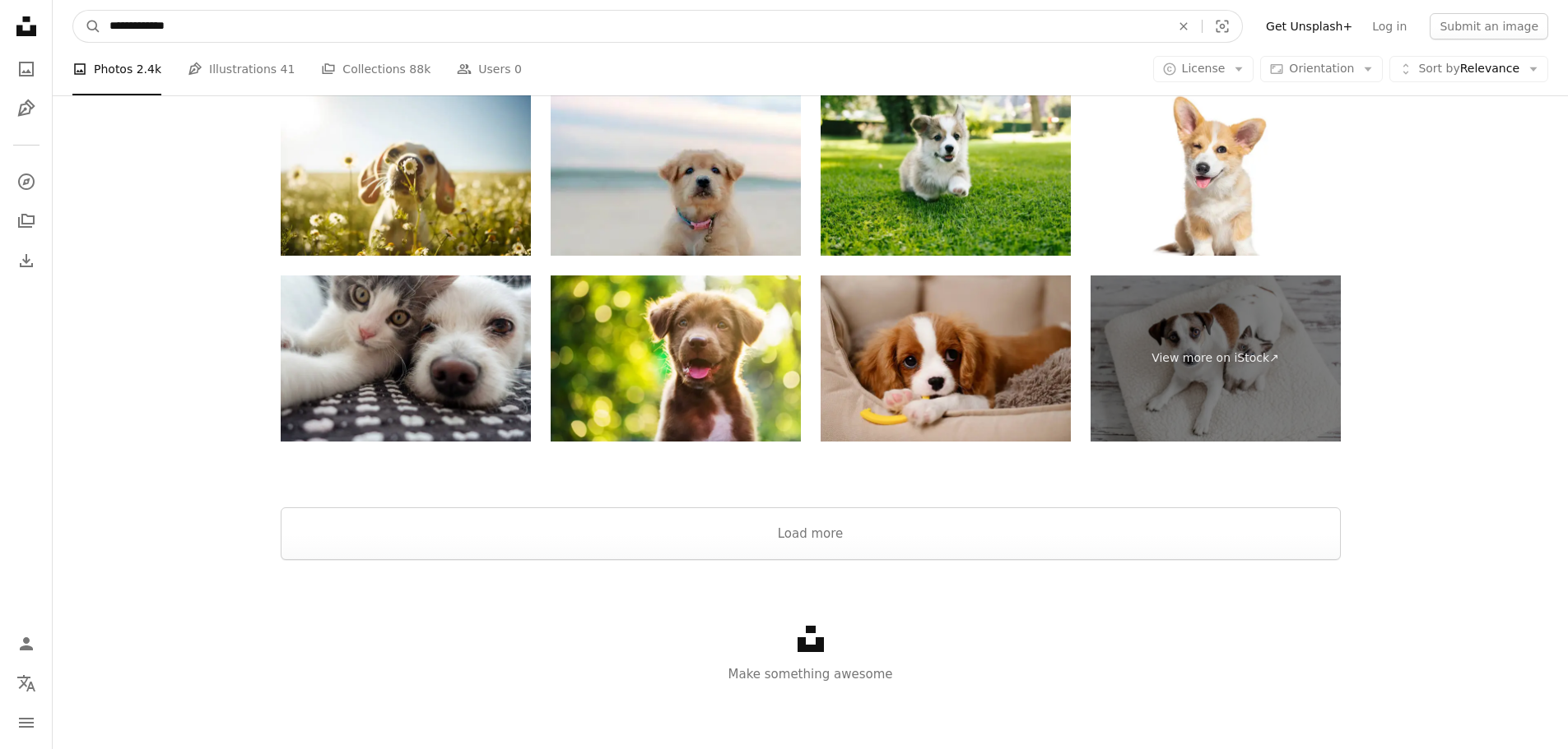
drag, startPoint x: 132, startPoint y: 26, endPoint x: 208, endPoint y: 25, distance: 76.0
click at [208, 25] on input "**********" at bounding box center [633, 26] width 1064 height 31
type input "**********"
click button "A magnifying glass" at bounding box center [86, 26] width 28 height 31
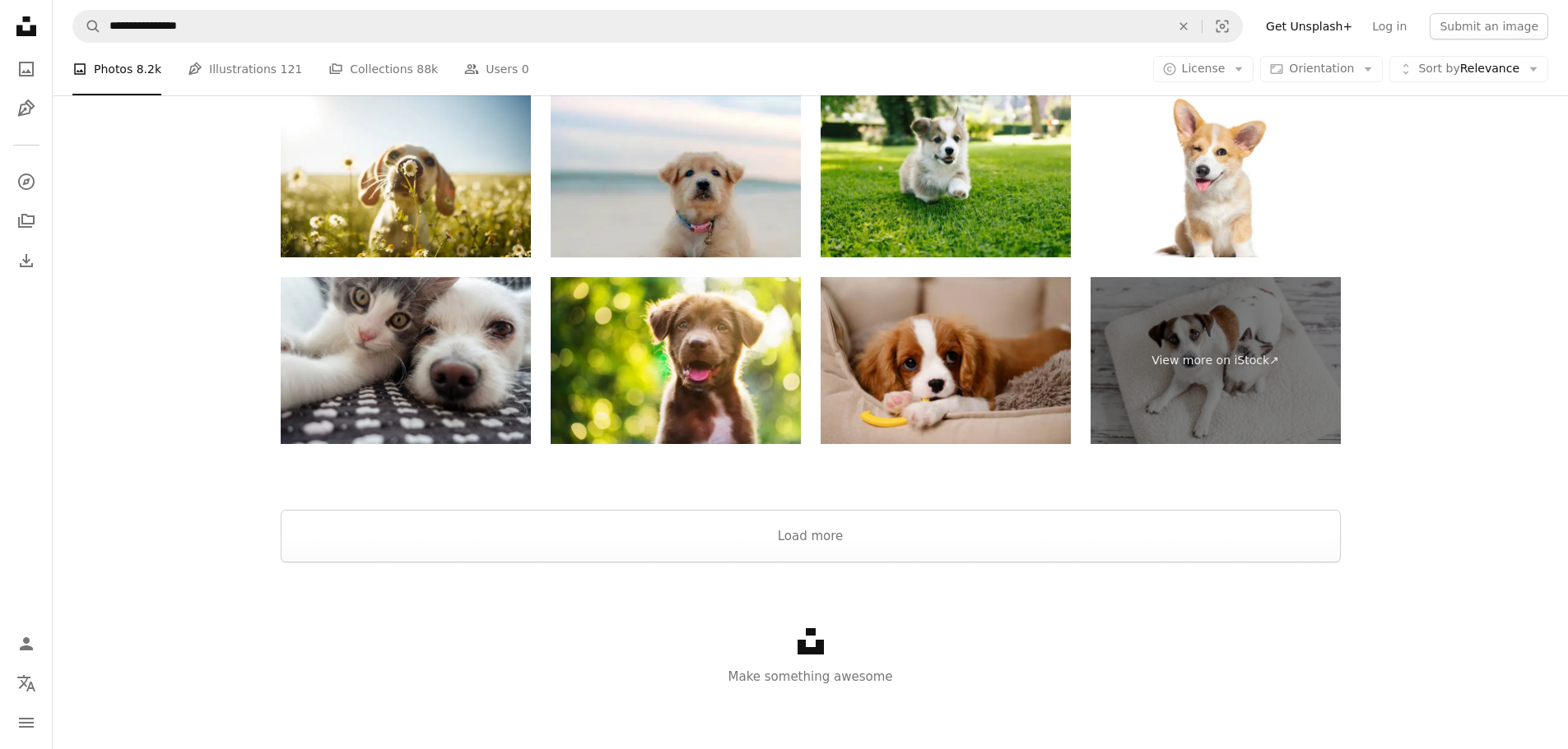
scroll to position [3272, 0]
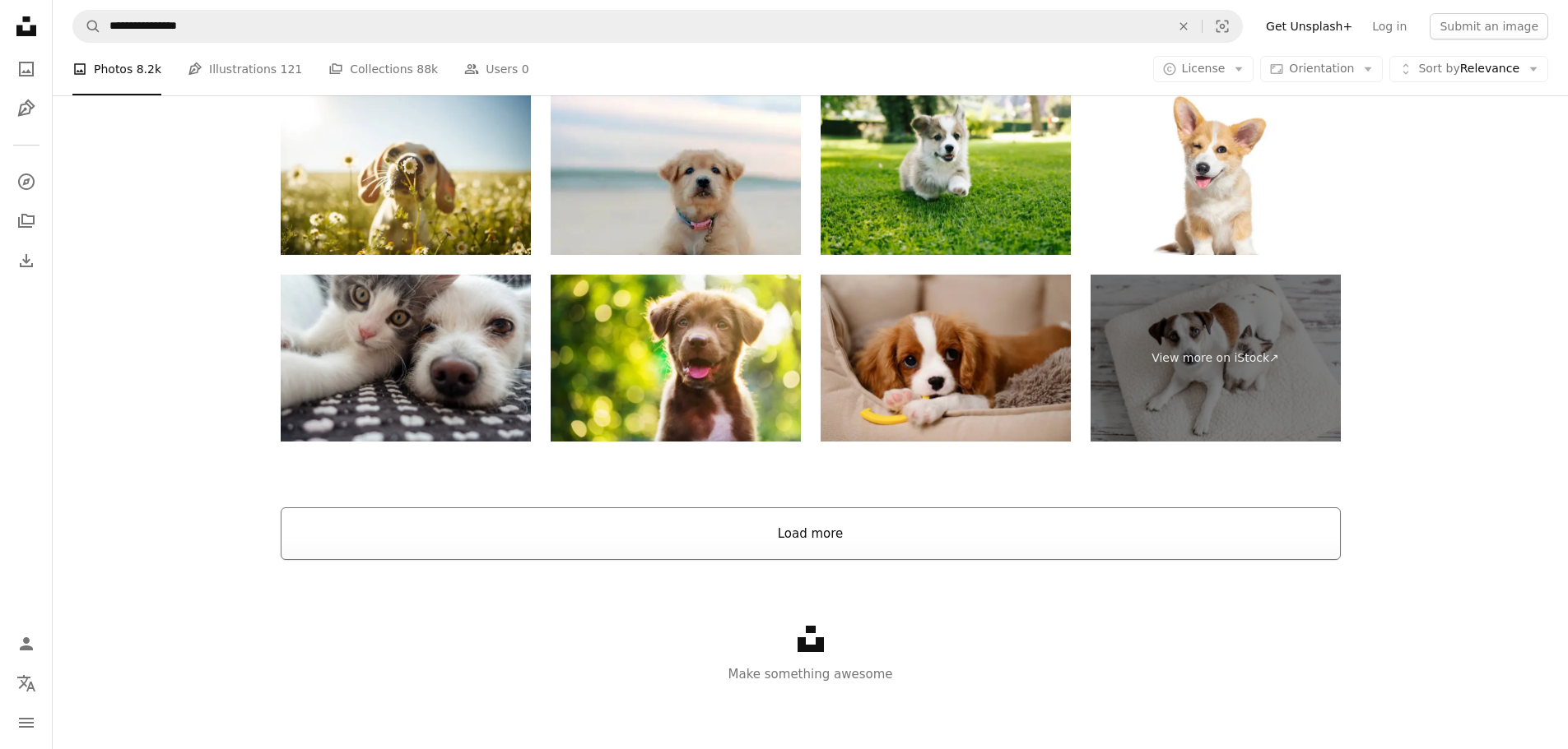
click at [826, 531] on button "Load more" at bounding box center [811, 533] width 1060 height 53
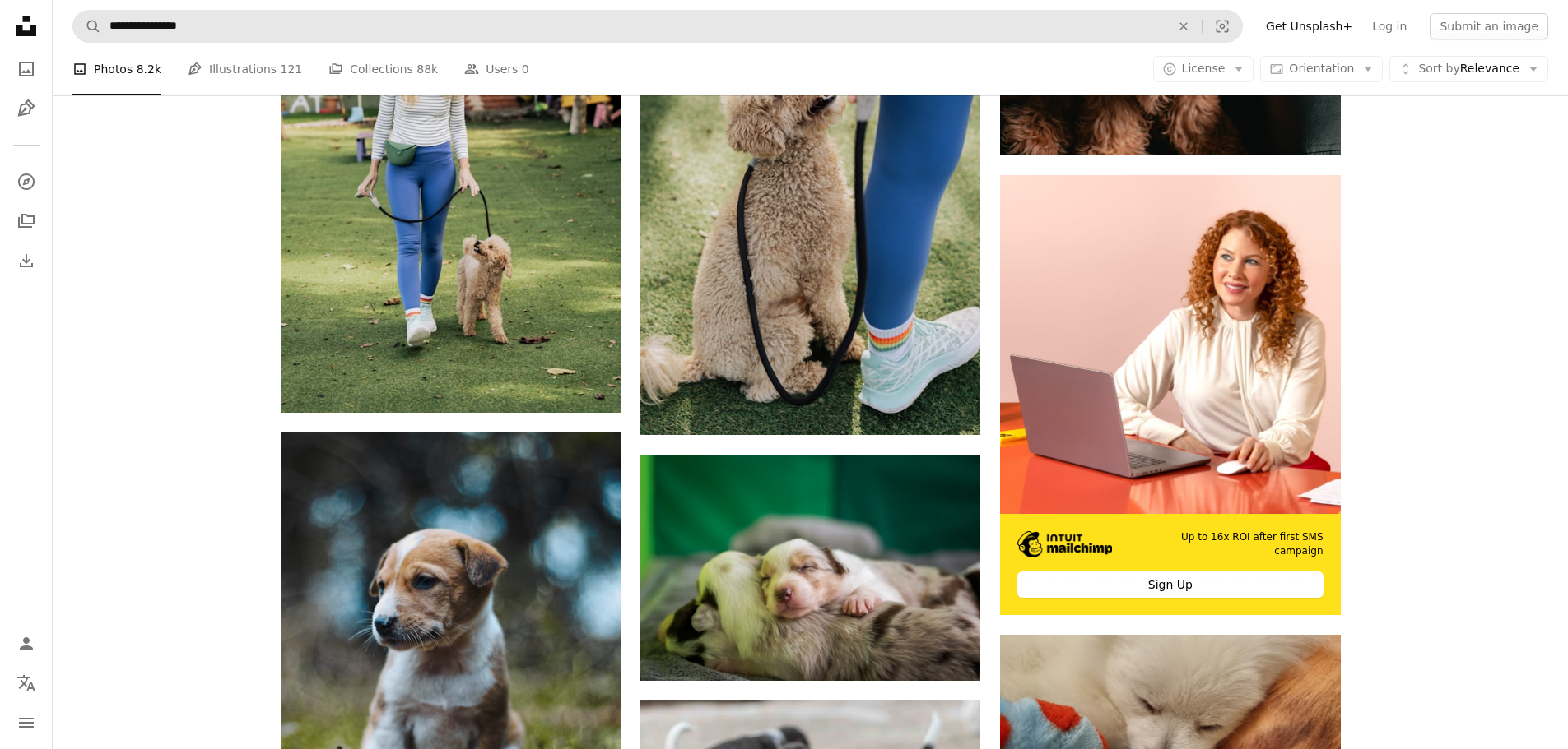
scroll to position [7549, 0]
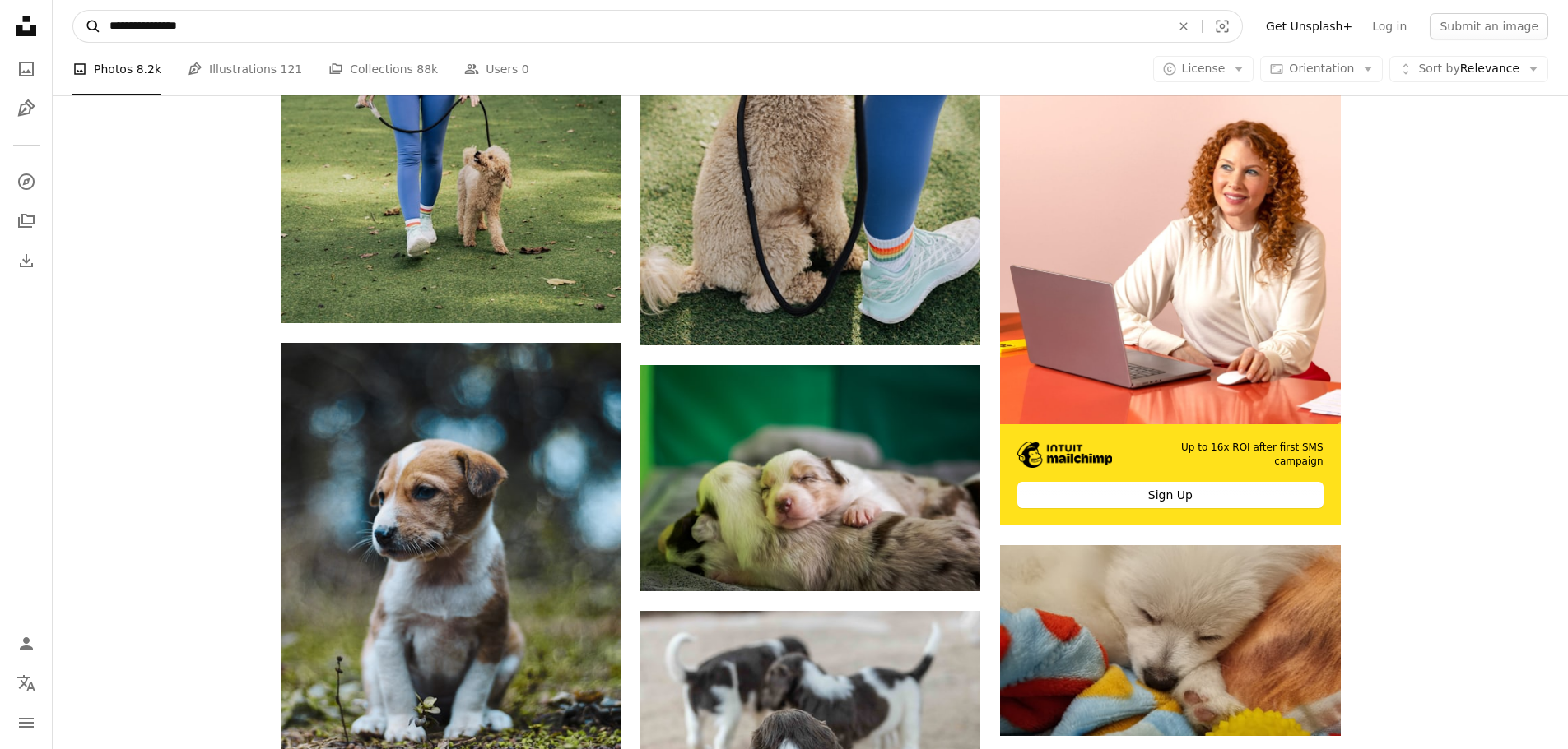
drag, startPoint x: 218, startPoint y: 33, endPoint x: 85, endPoint y: 26, distance: 133.2
click at [85, 26] on form "**********" at bounding box center [658, 26] width 1170 height 33
type input "**********"
click button "A magnifying glass" at bounding box center [86, 26] width 28 height 31
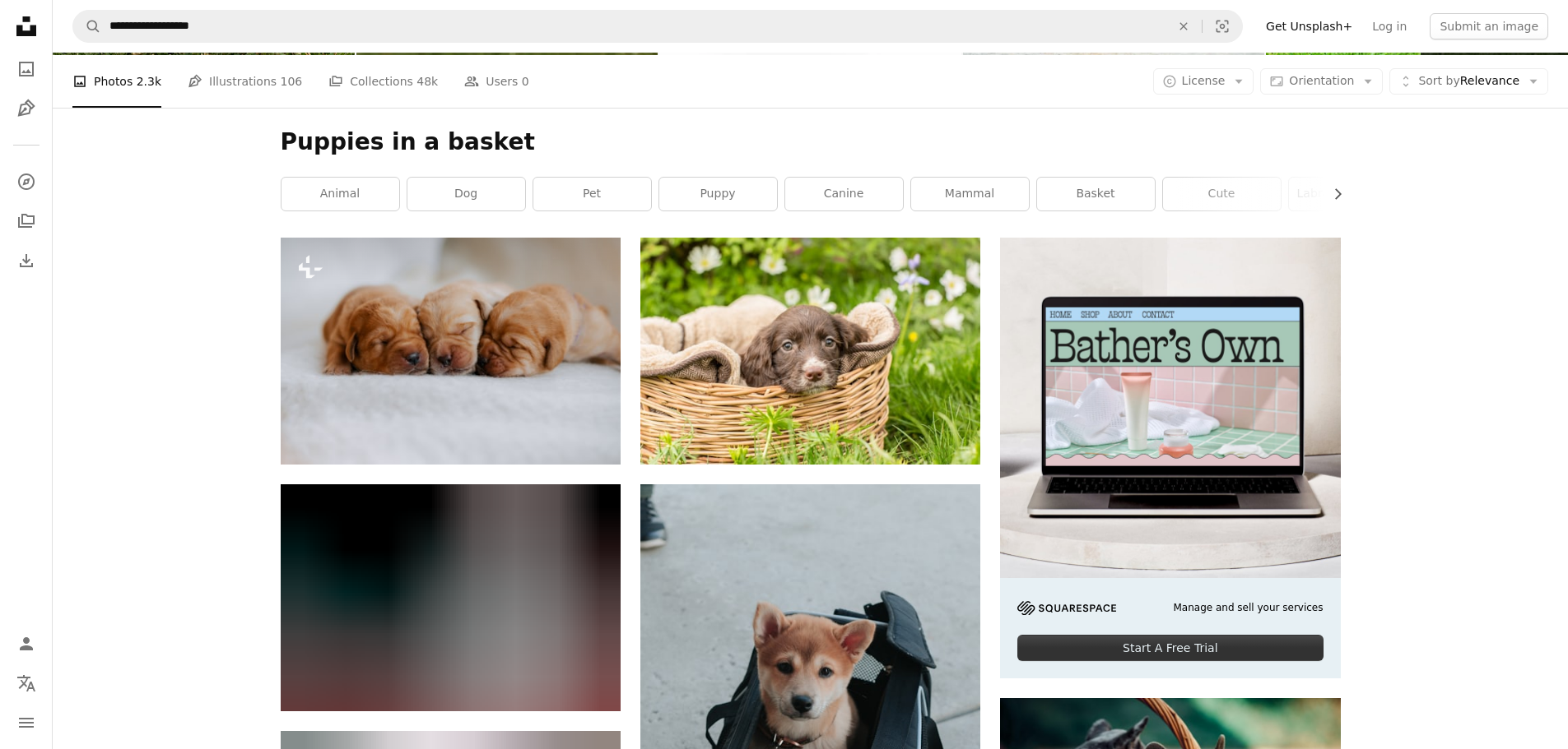
scroll to position [246, 0]
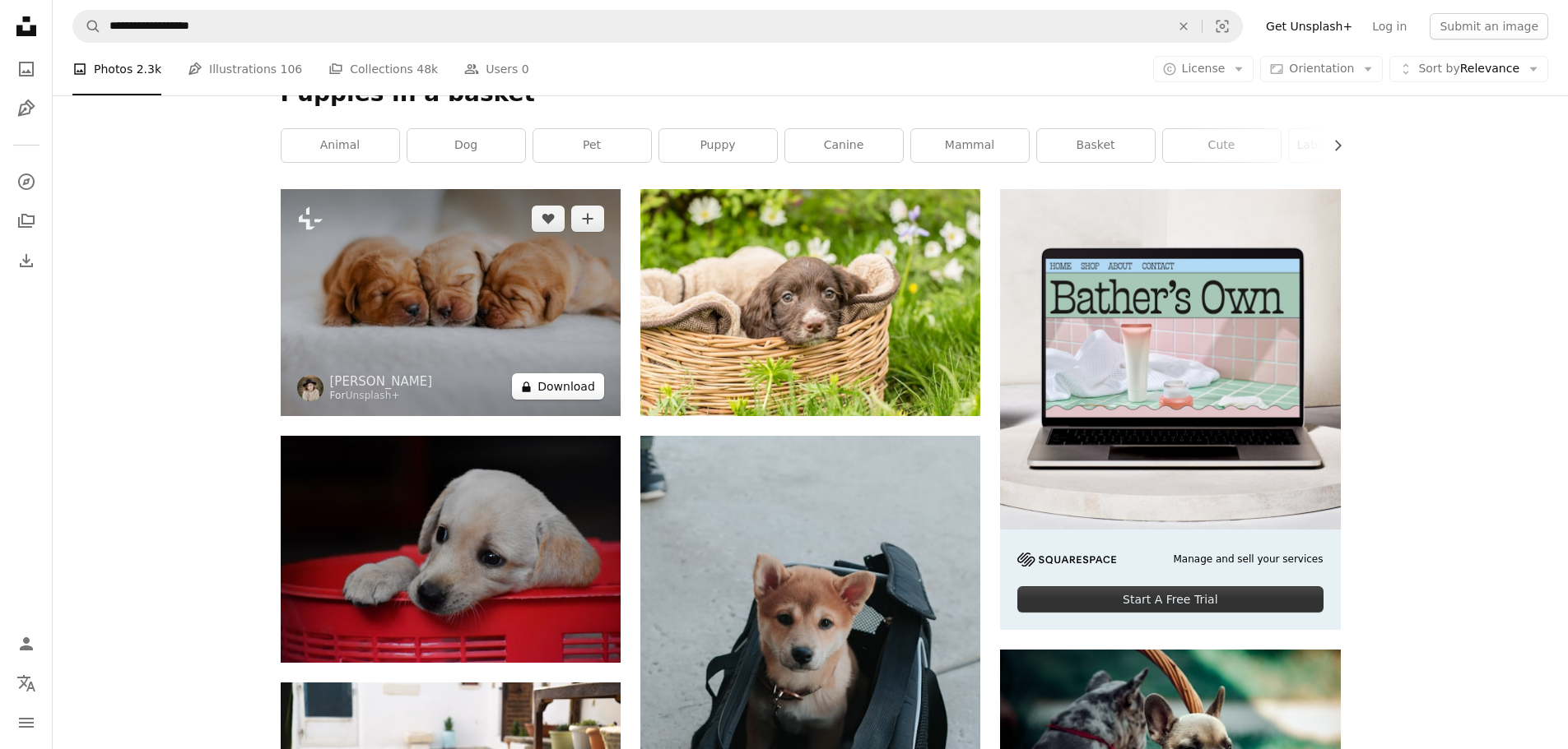
click at [575, 385] on button "A lock Download" at bounding box center [558, 386] width 92 height 26
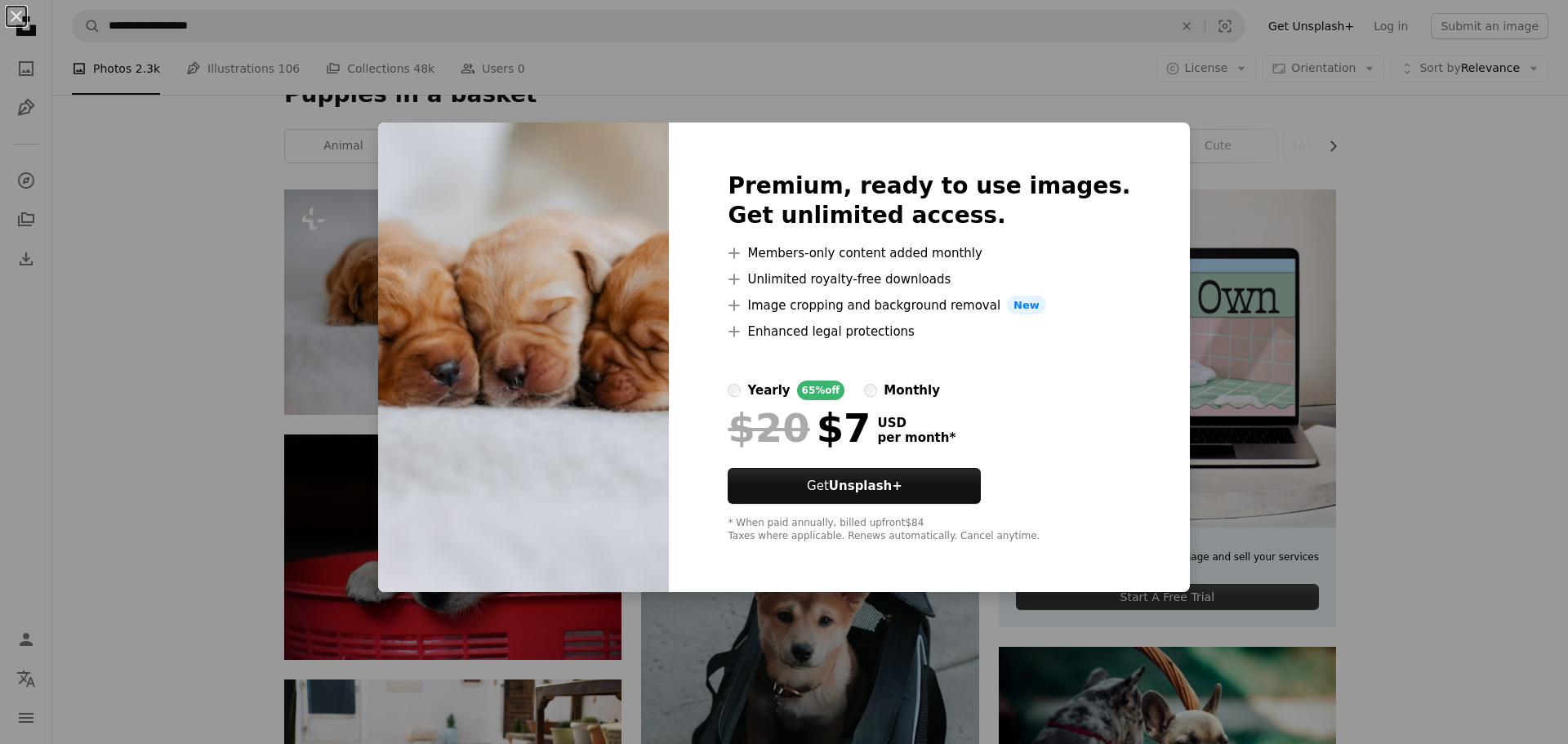
click at [1428, 220] on div "An X shape Premium, ready to use images. Get unlimited access. A plus sign Memb…" at bounding box center [784, 372] width 1568 height 744
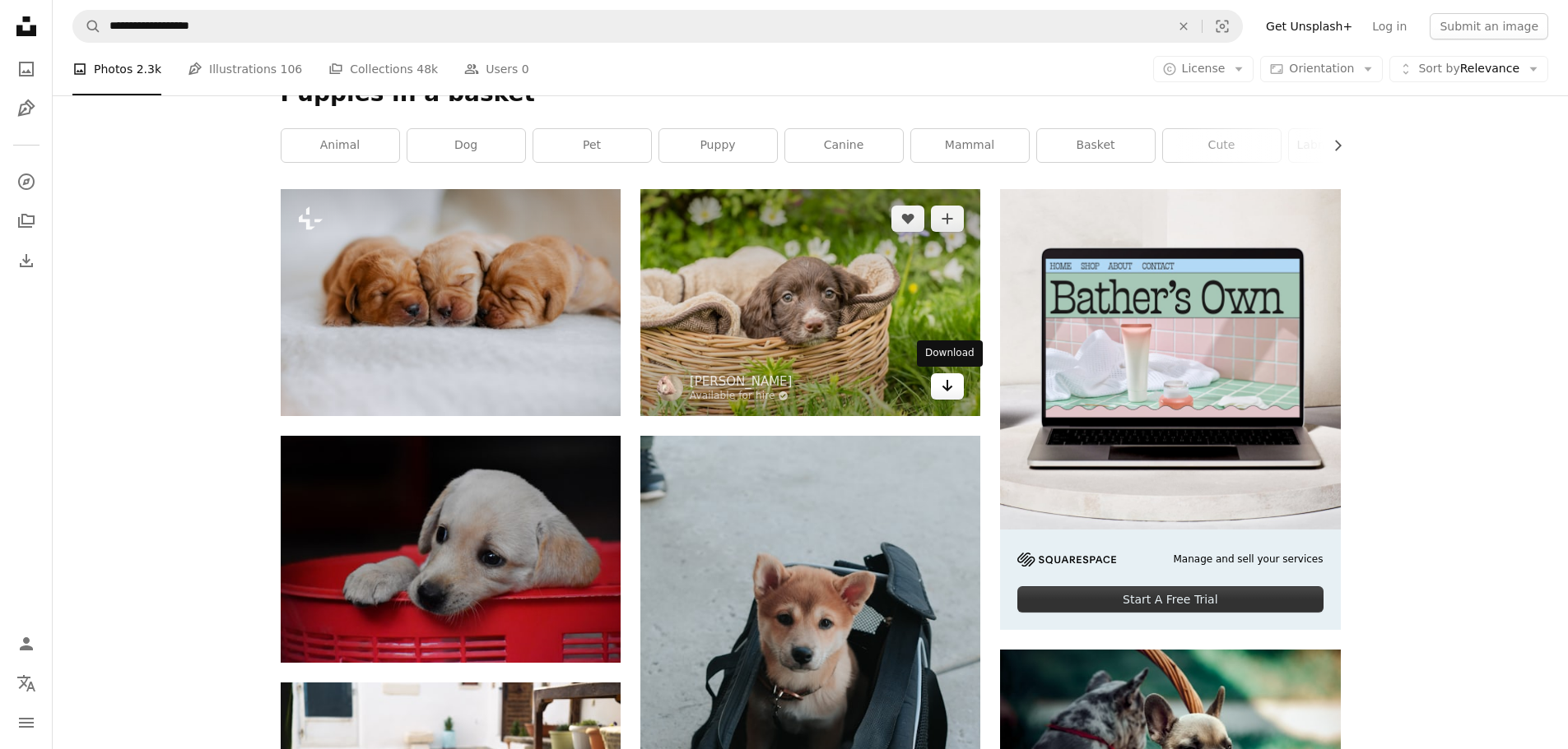
click at [954, 385] on link "Arrow pointing down" at bounding box center [947, 386] width 33 height 26
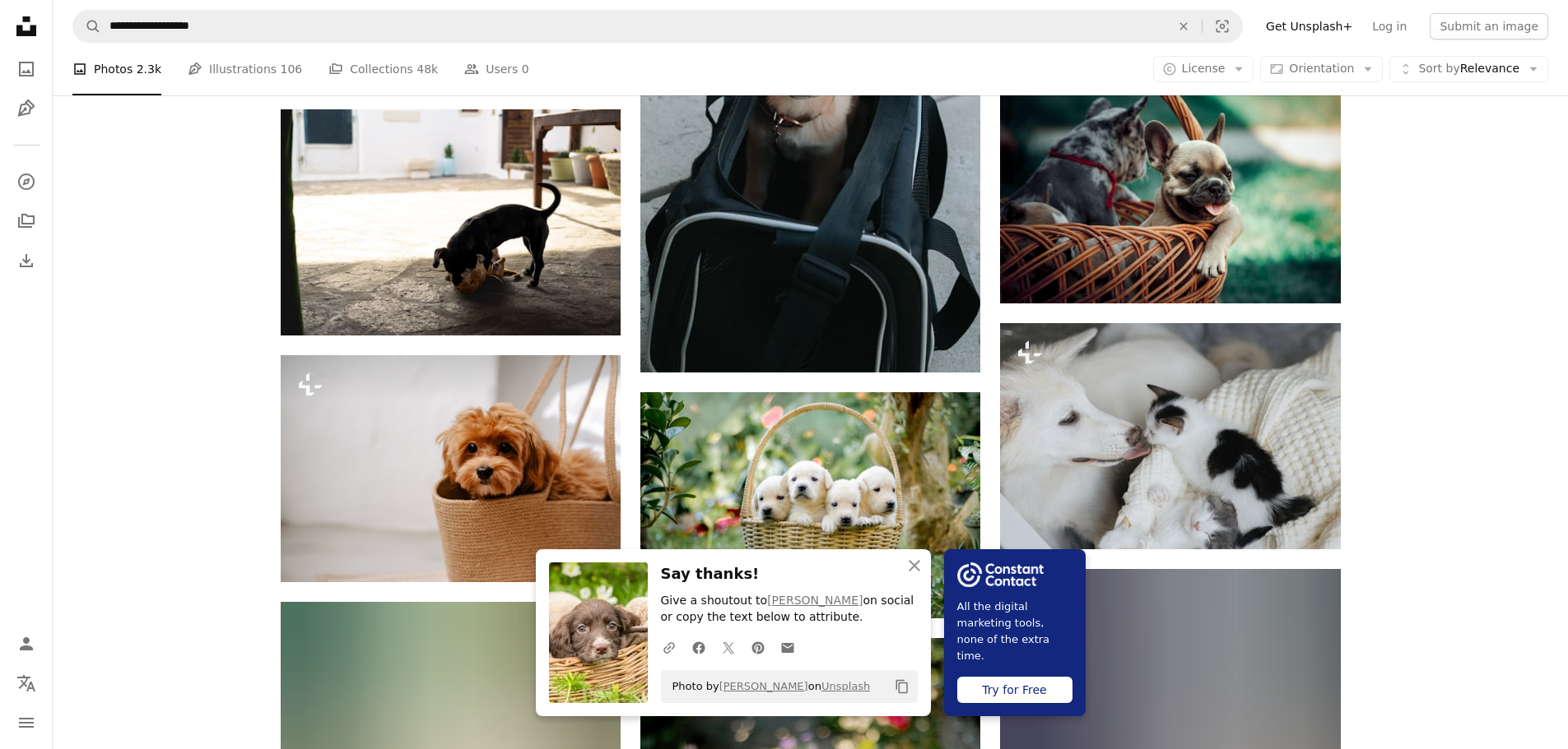
scroll to position [1069, 0]
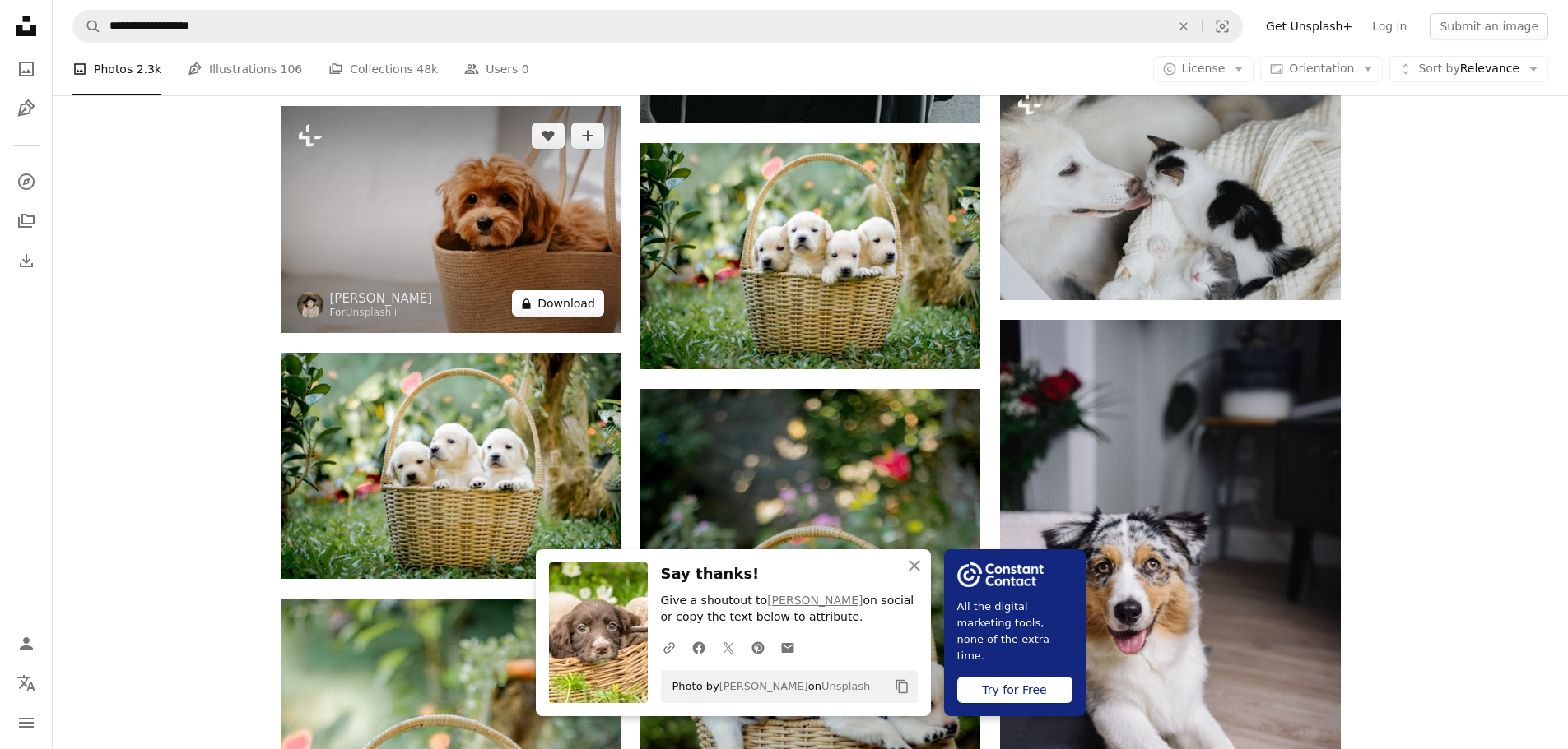
click at [569, 302] on button "A lock Download" at bounding box center [558, 303] width 92 height 26
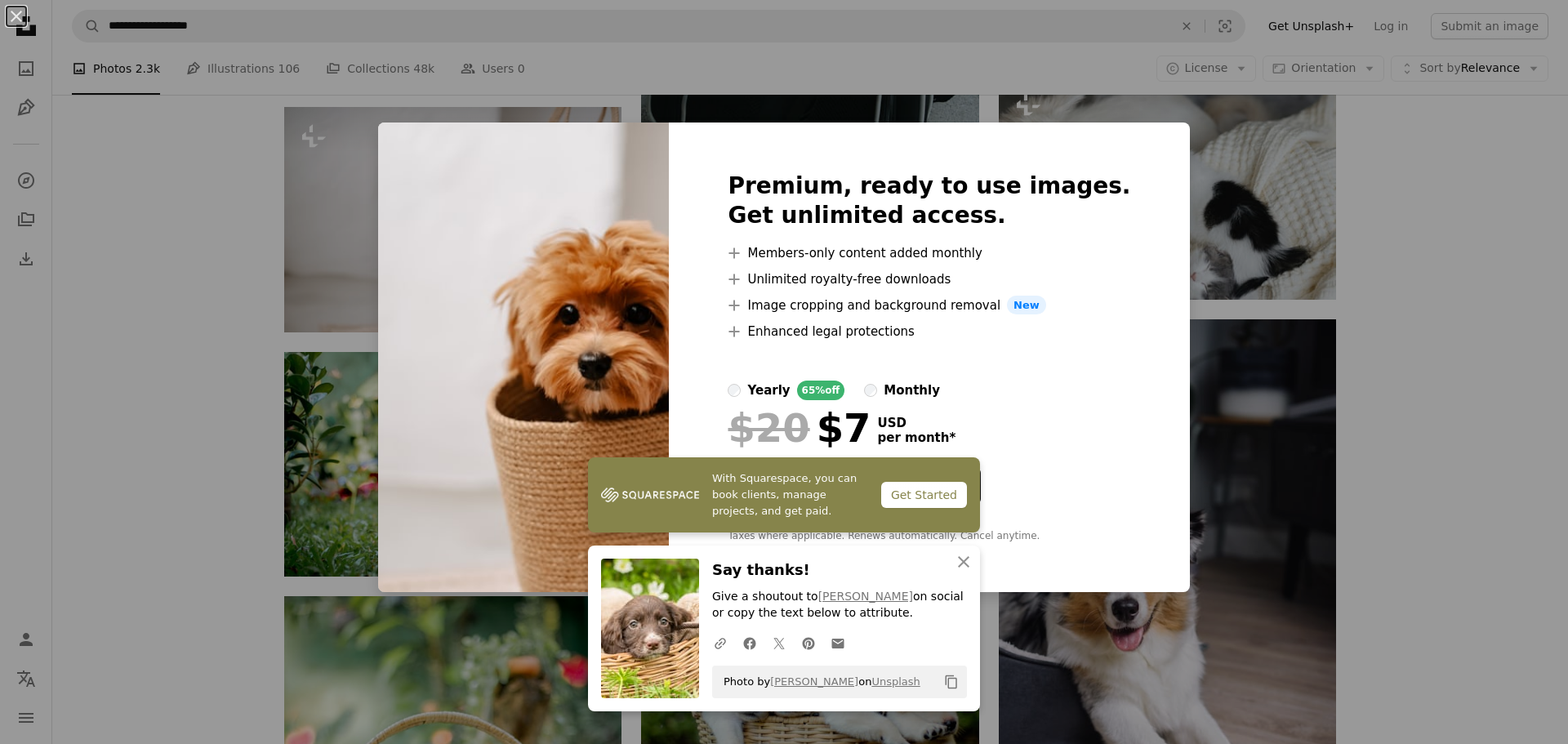
click at [1408, 277] on div "An X shape With Squarespace, you can book clients, manage projects, and get pai…" at bounding box center [784, 372] width 1568 height 744
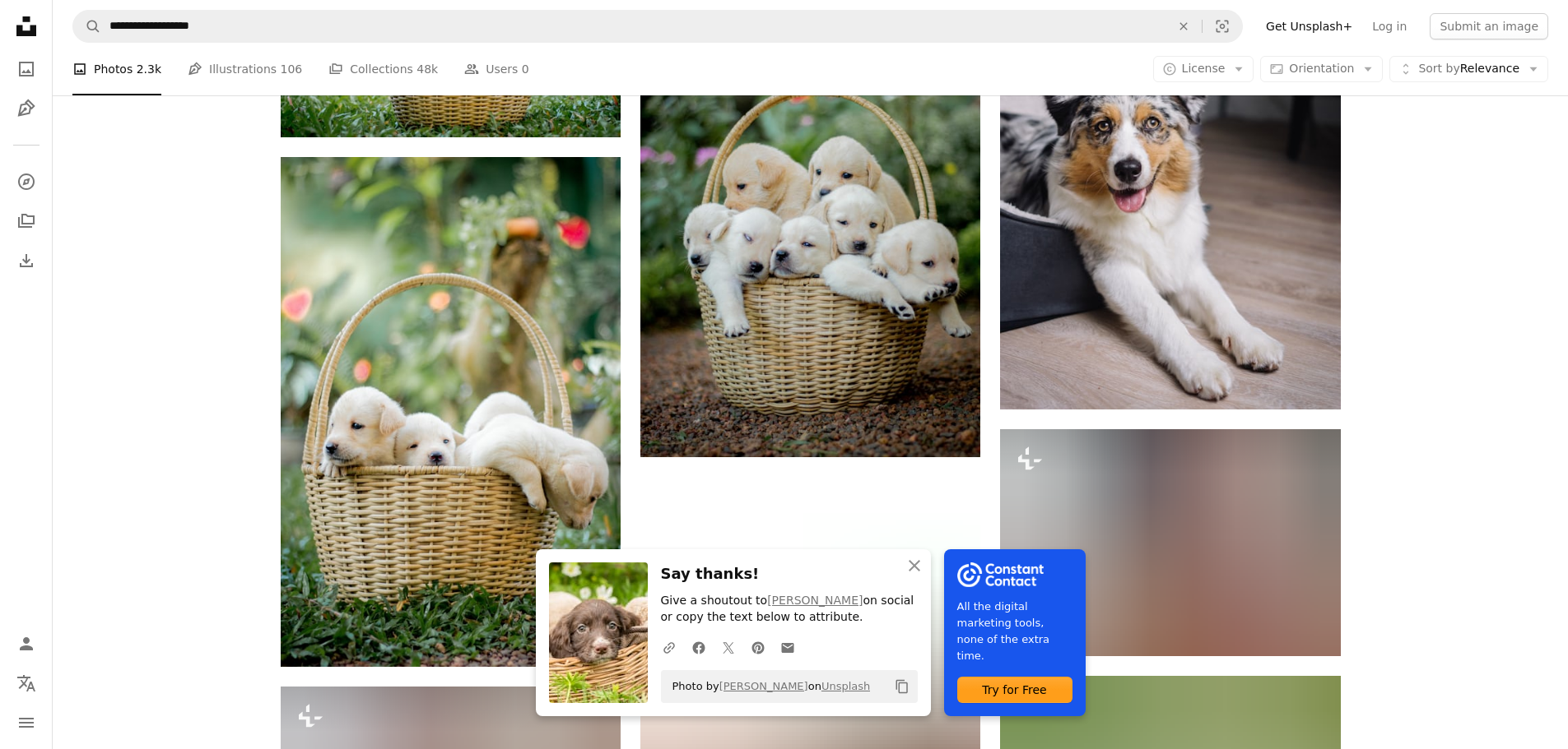
scroll to position [1563, 0]
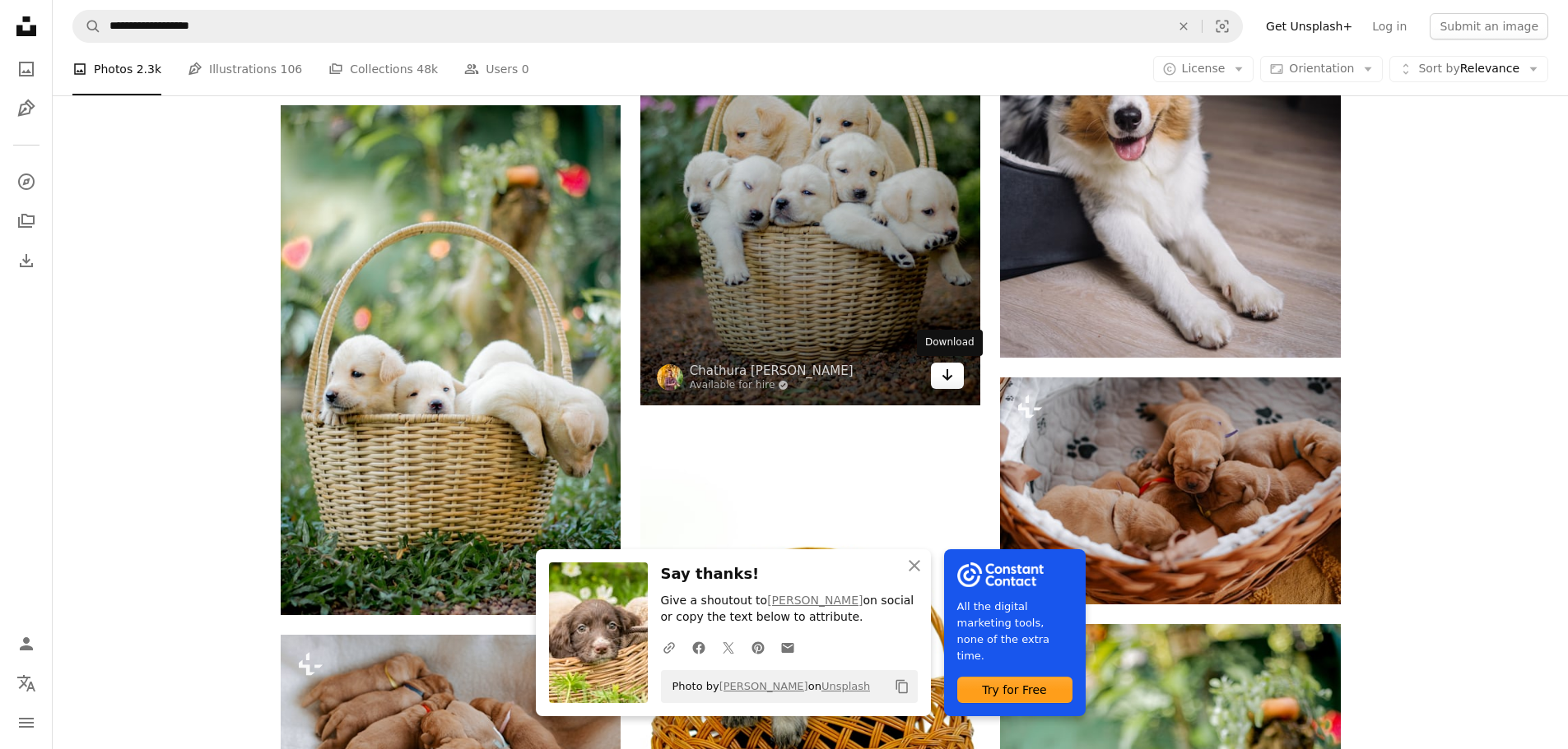
click at [955, 378] on link "Arrow pointing down" at bounding box center [947, 375] width 33 height 26
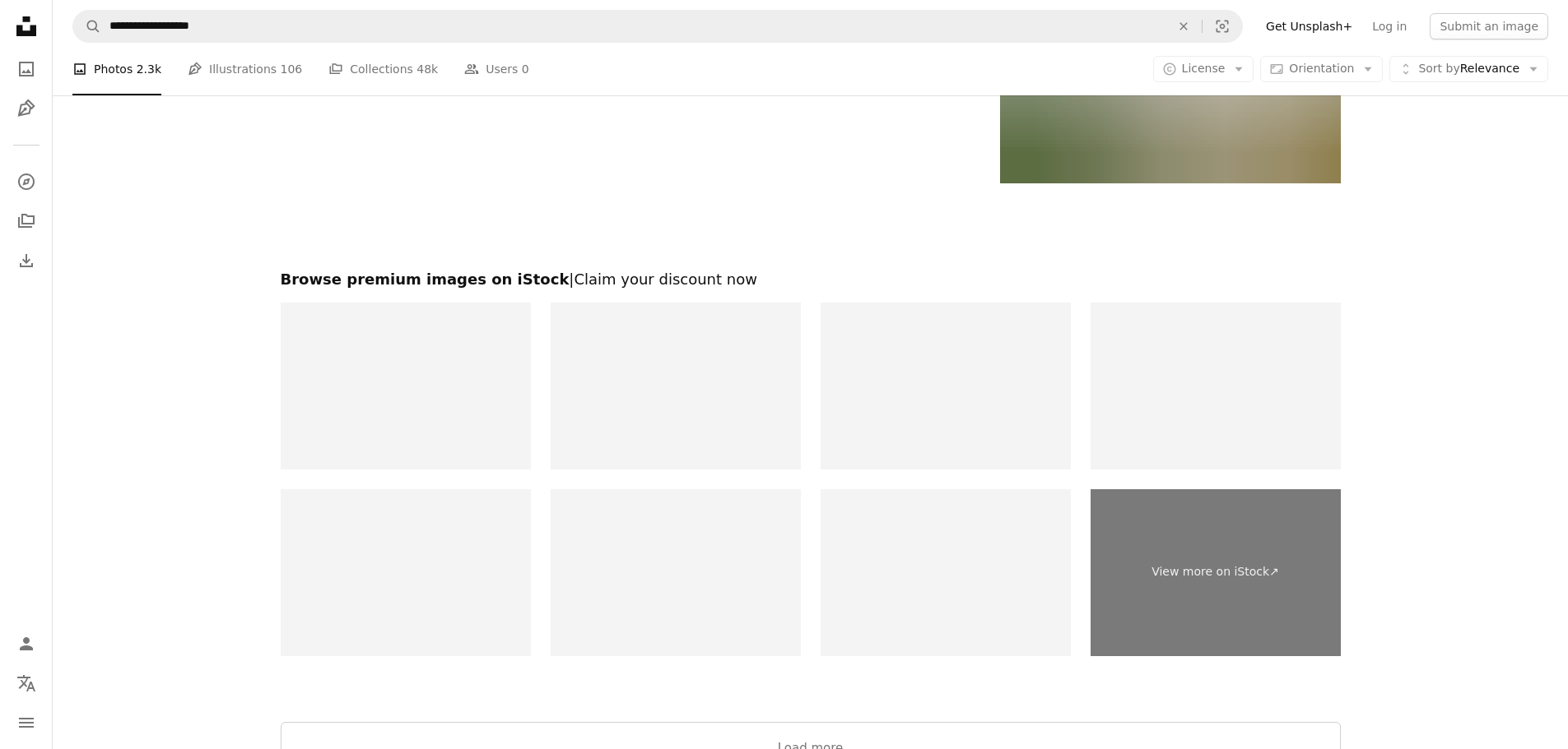
scroll to position [3258, 0]
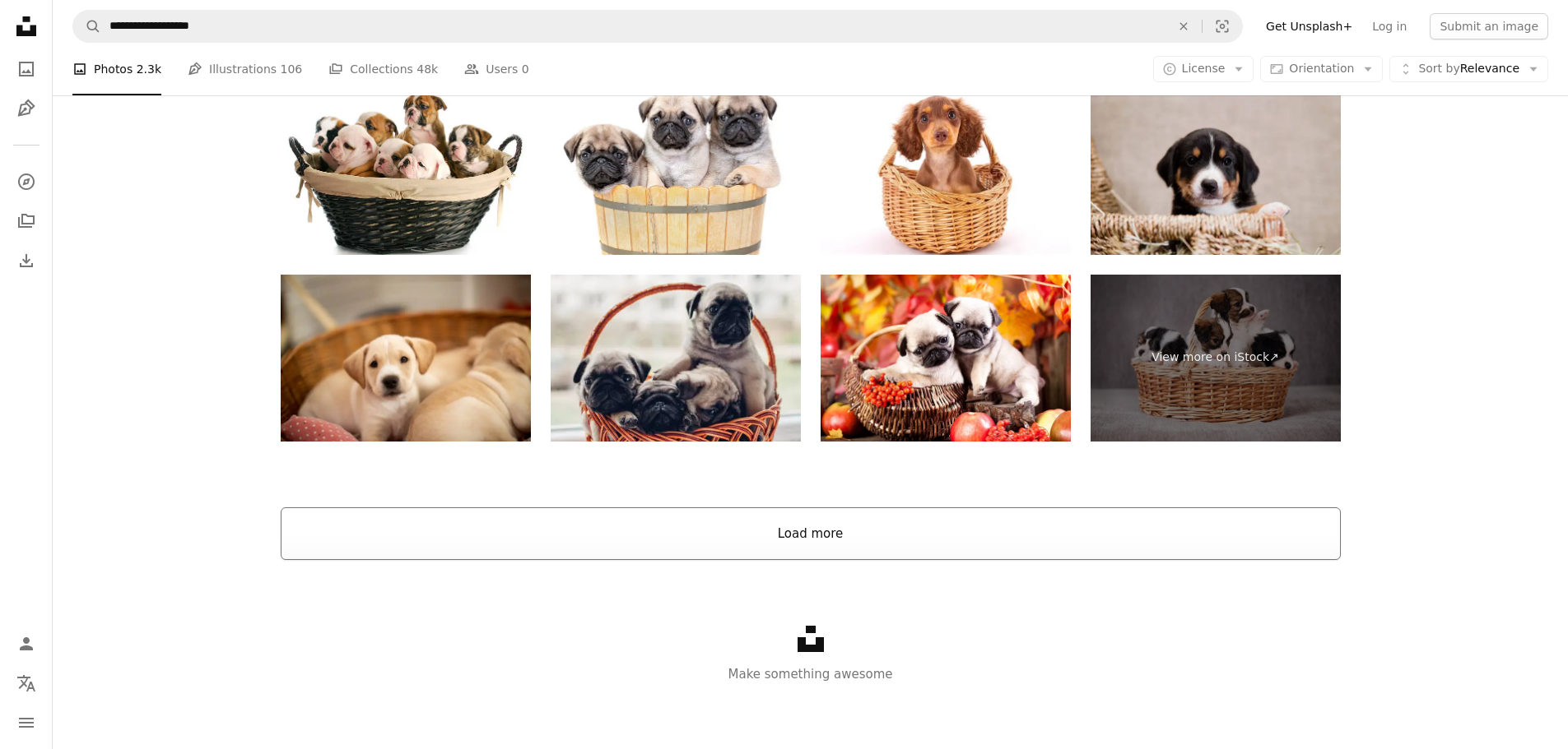
click at [766, 541] on button "Load more" at bounding box center [811, 533] width 1060 height 53
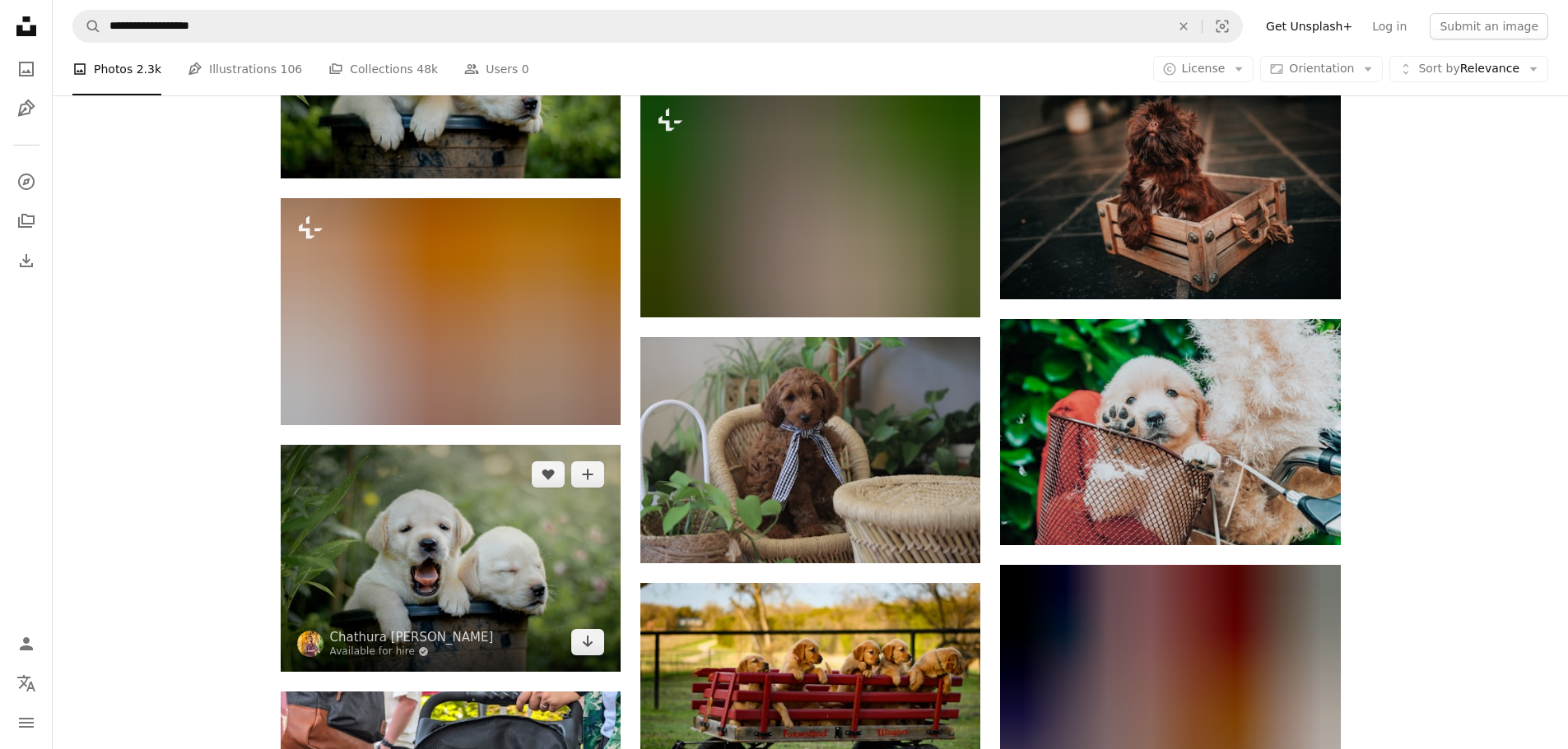
scroll to position [6301, 0]
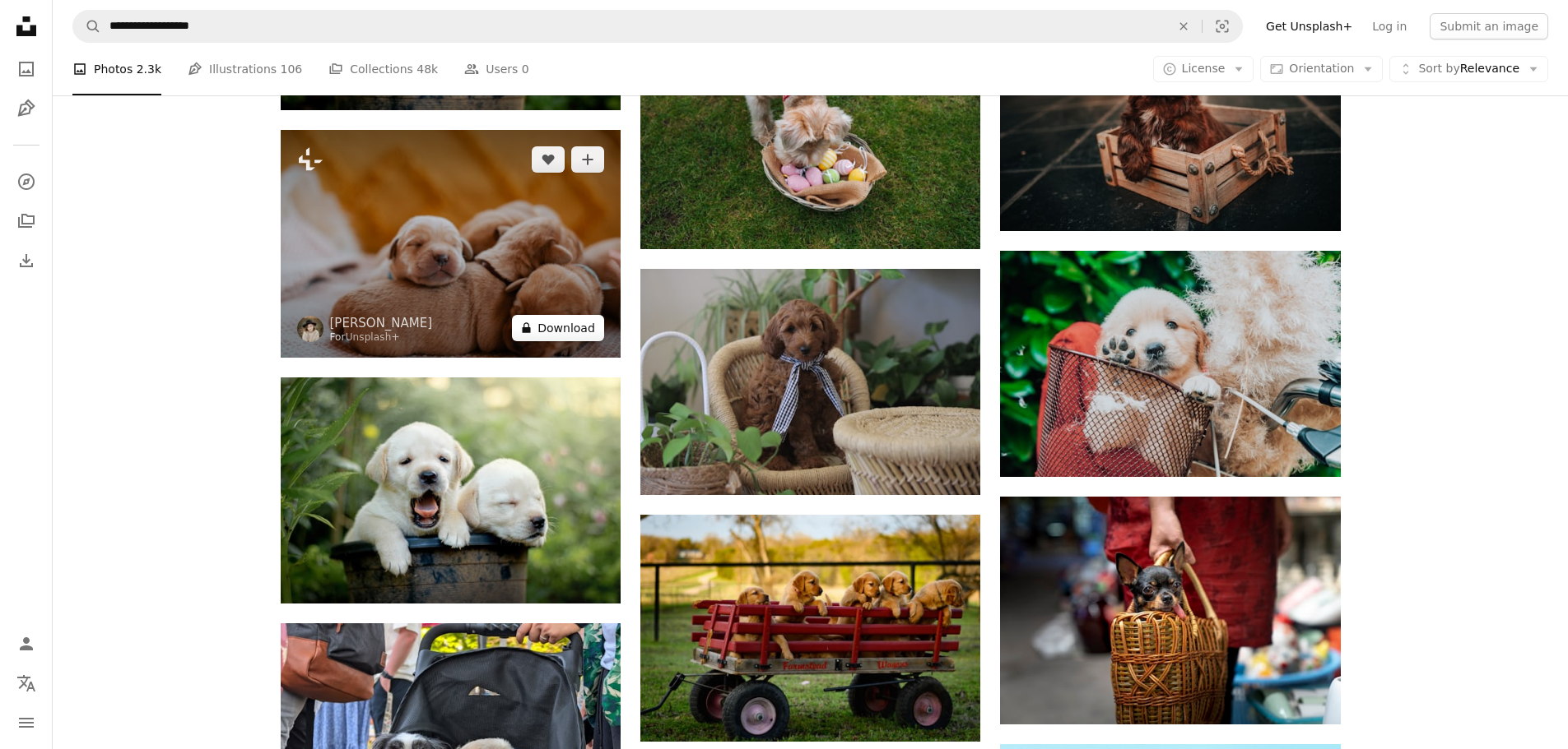
click at [581, 323] on button "A lock Download" at bounding box center [558, 327] width 92 height 26
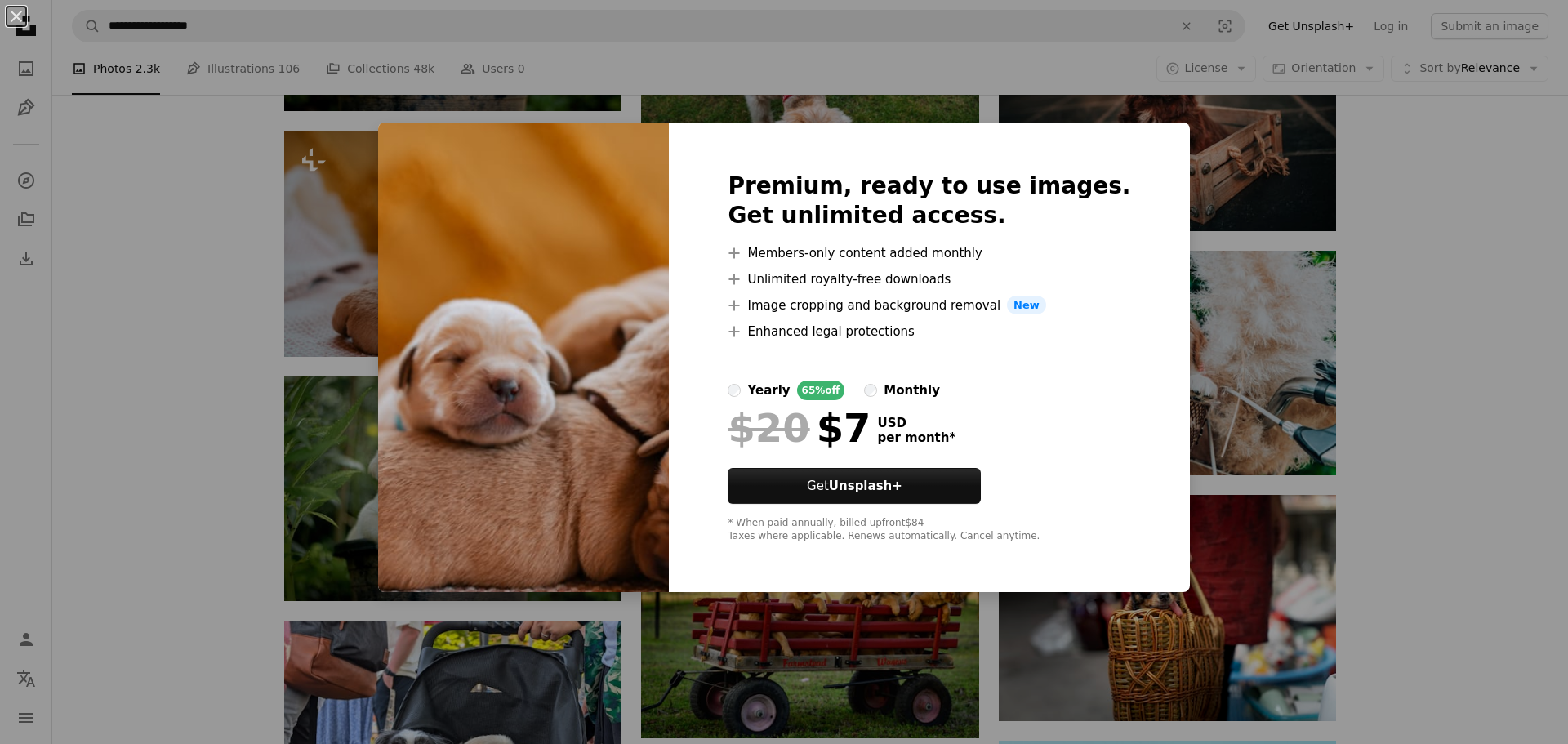
click at [1407, 199] on div "An X shape Premium, ready to use images. Get unlimited access. A plus sign Memb…" at bounding box center [784, 372] width 1568 height 744
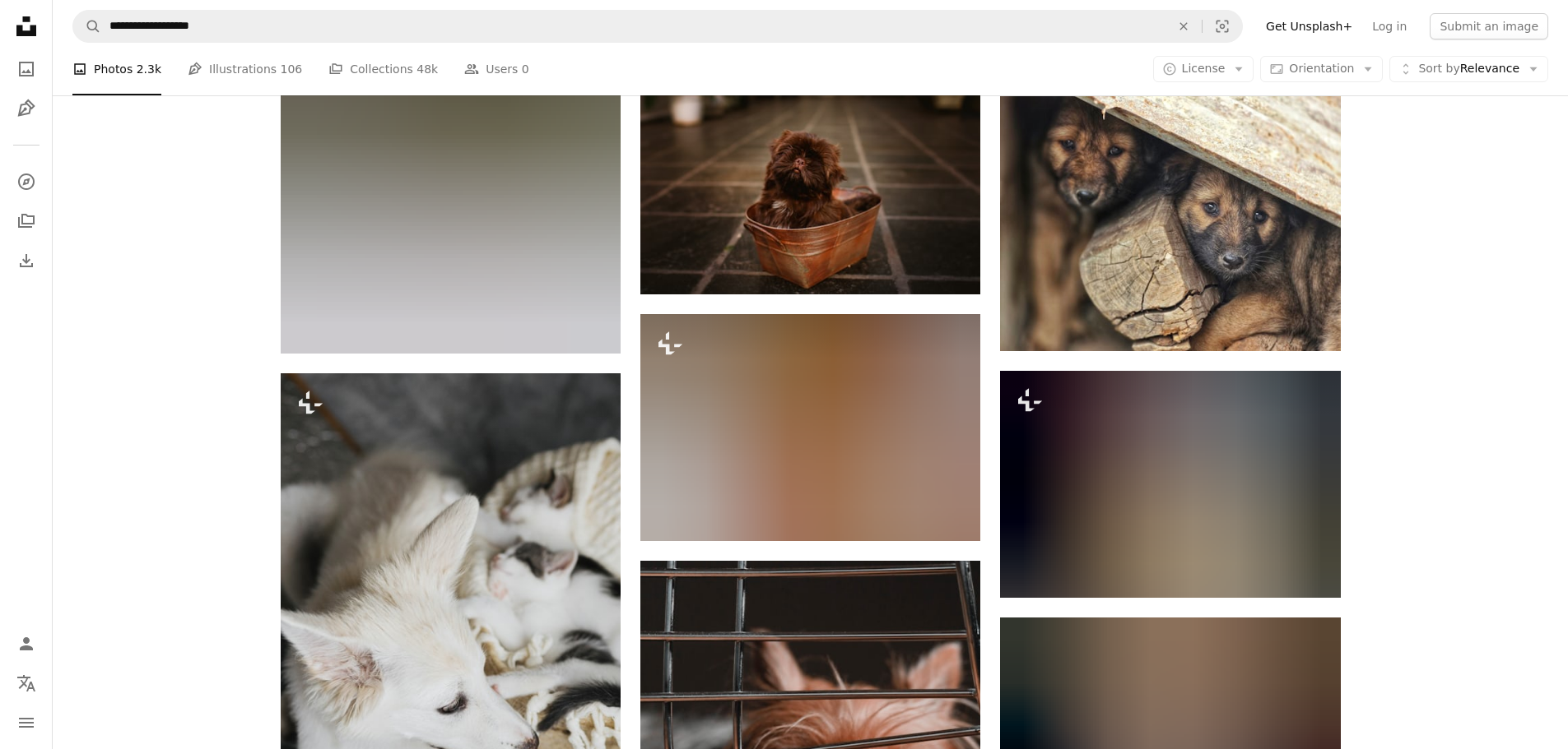
scroll to position [8934, 0]
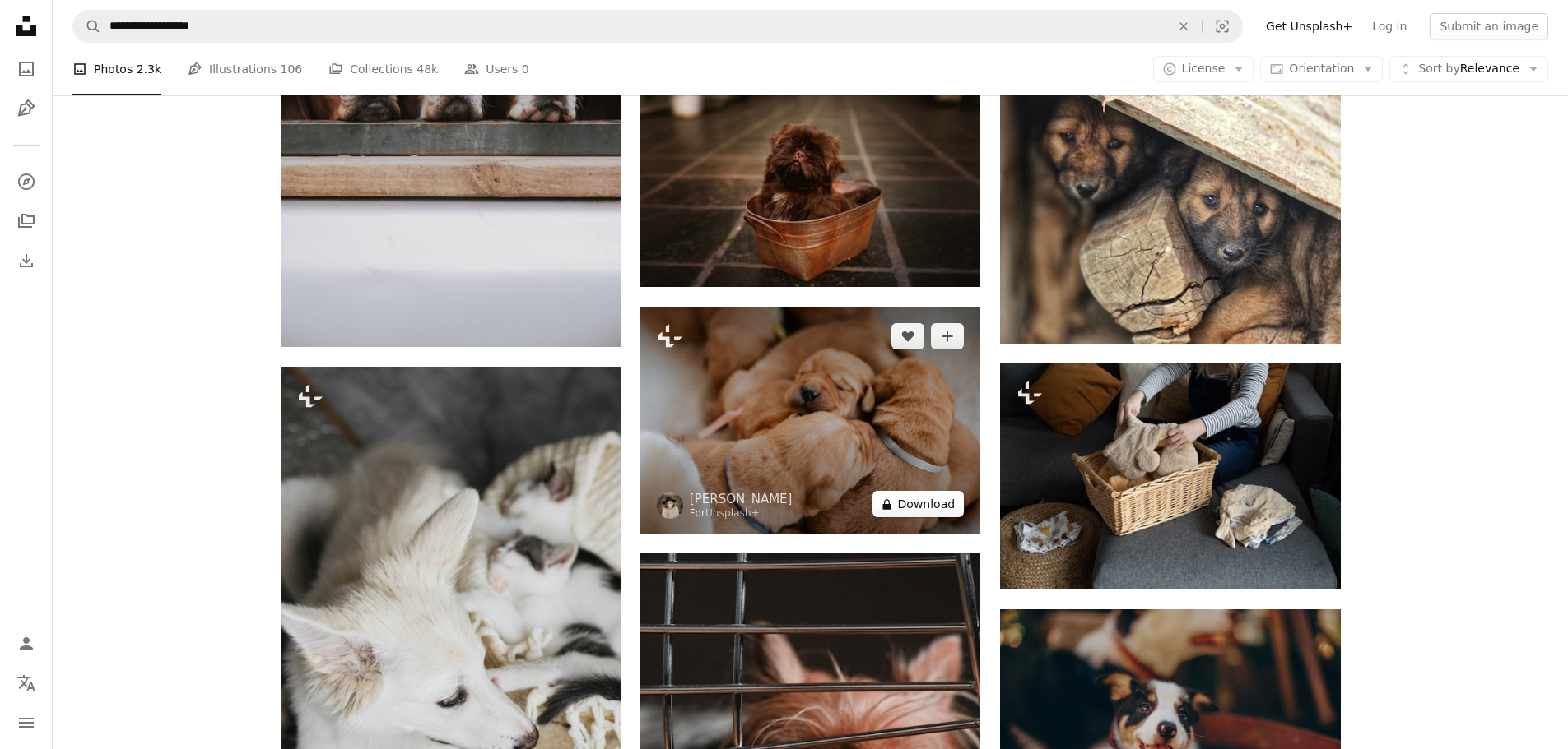
click at [940, 507] on button "A lock Download" at bounding box center [918, 504] width 92 height 26
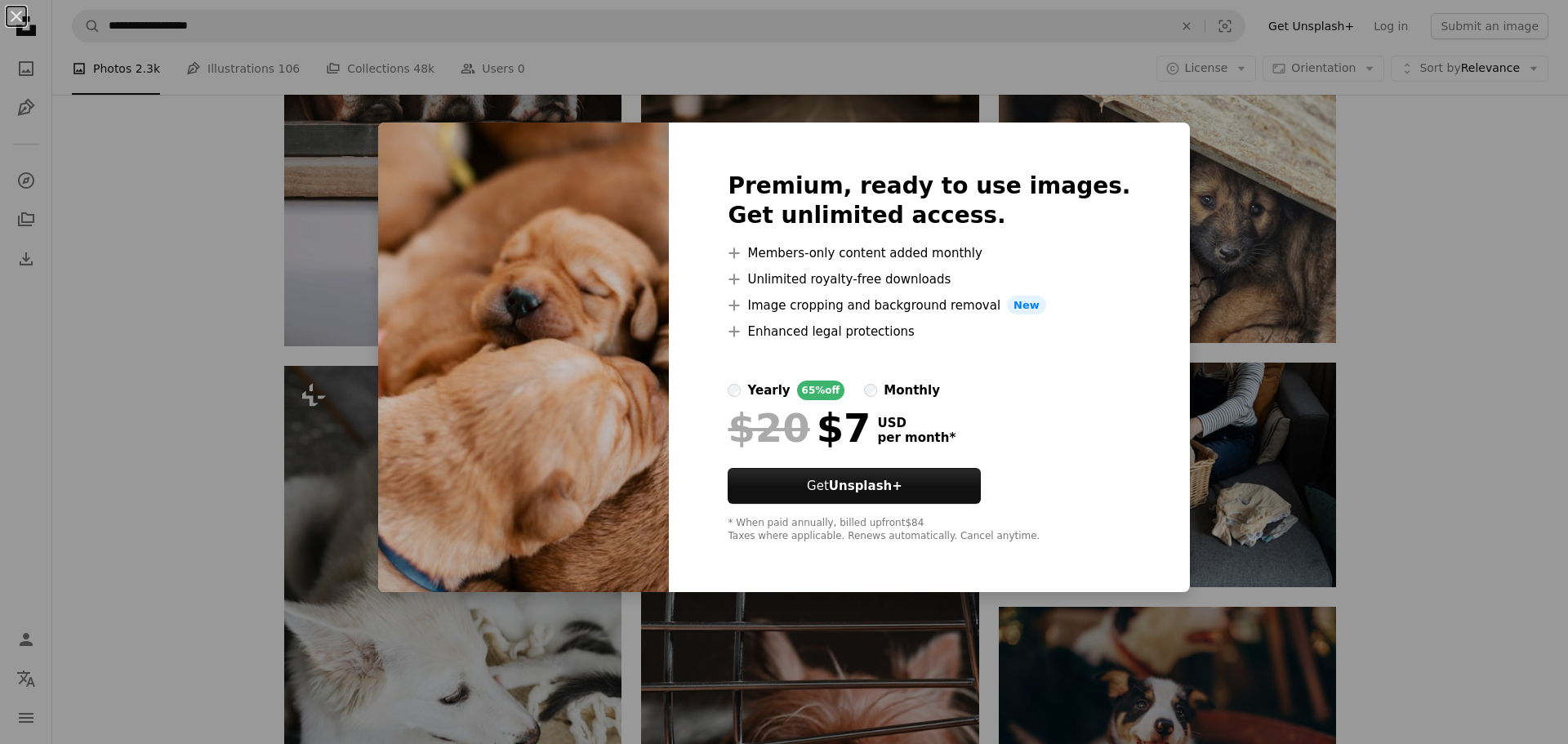
click at [1455, 346] on div "An X shape Premium, ready to use images. Get unlimited access. A plus sign Memb…" at bounding box center [784, 372] width 1568 height 744
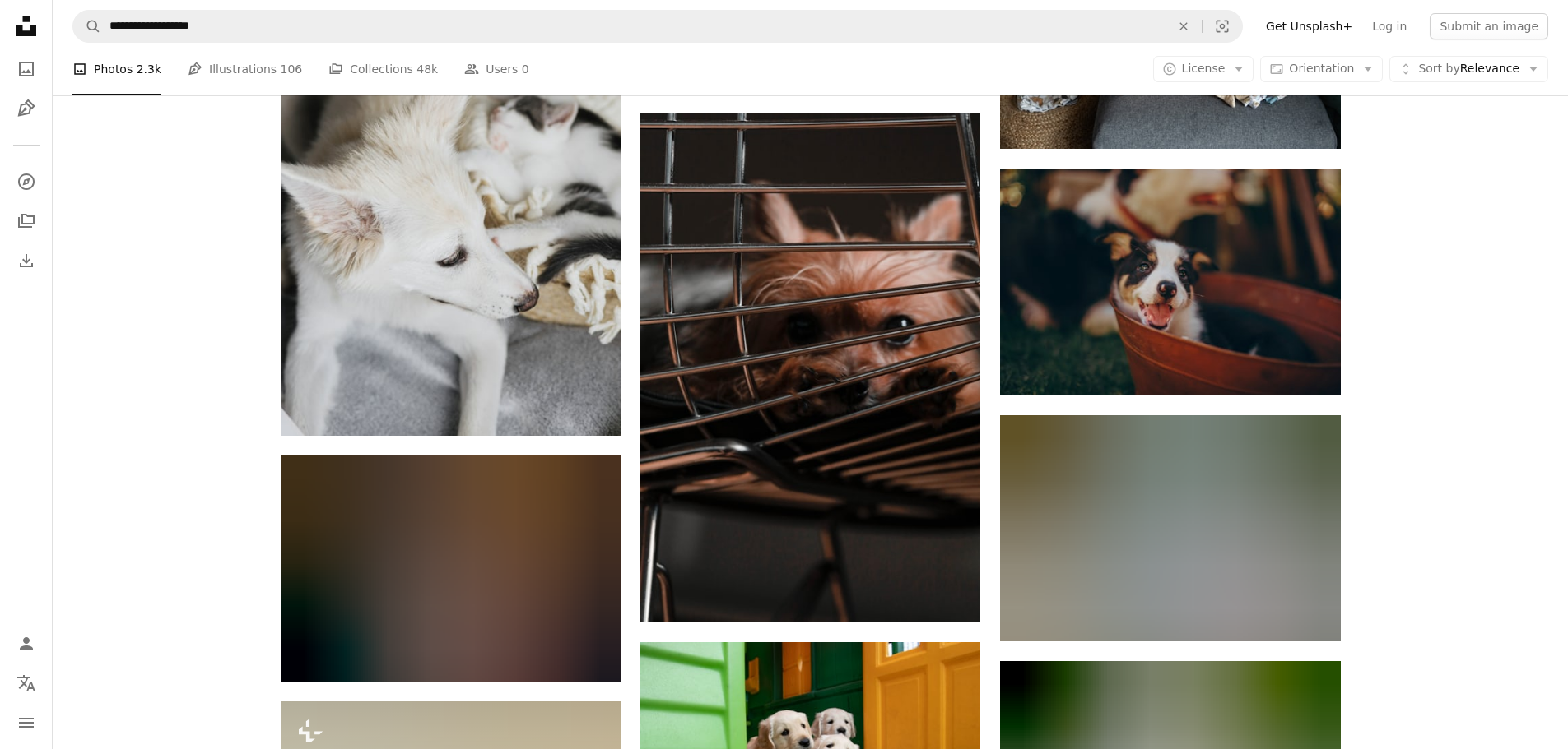
scroll to position [9591, 0]
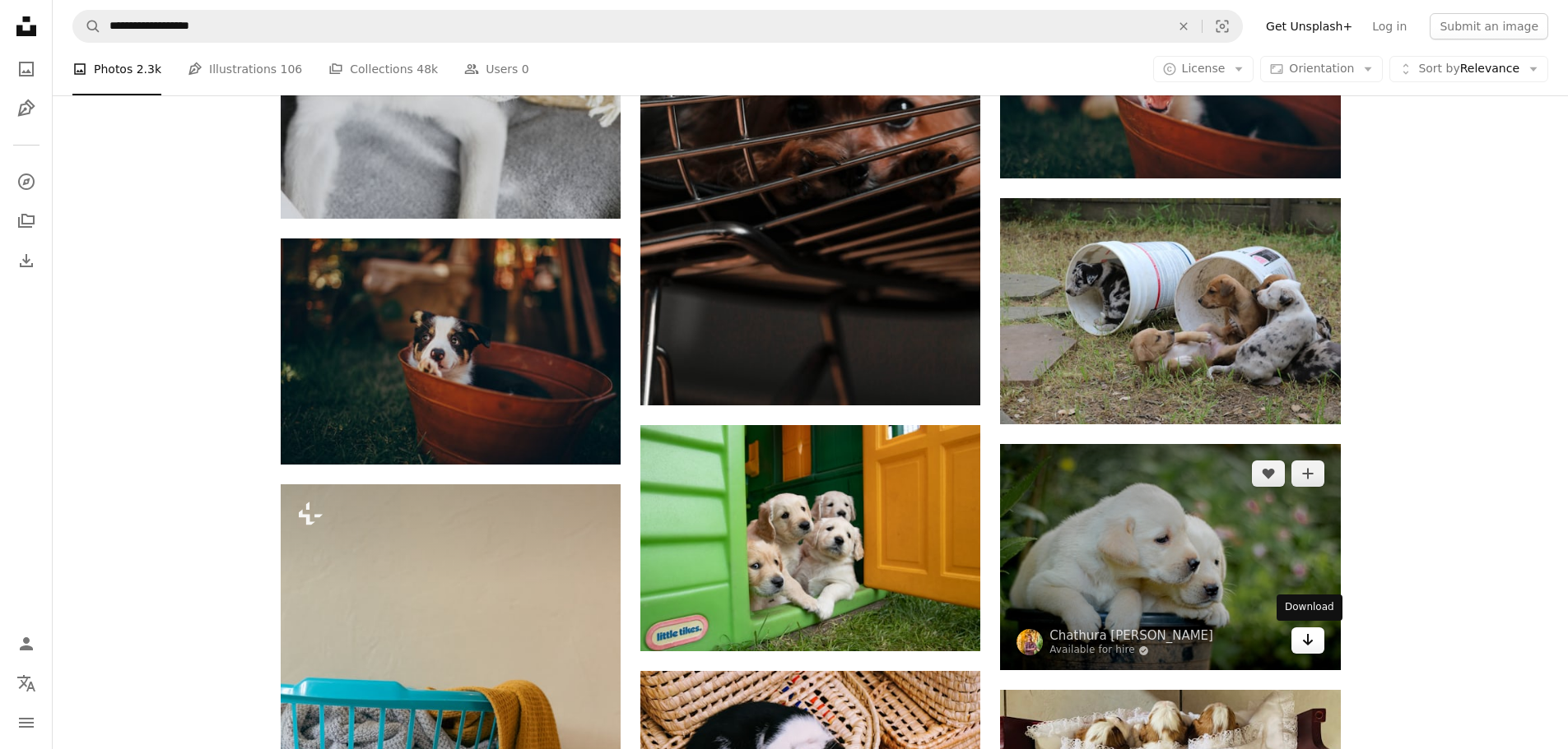
click at [1307, 641] on icon "Download" at bounding box center [1307, 639] width 11 height 12
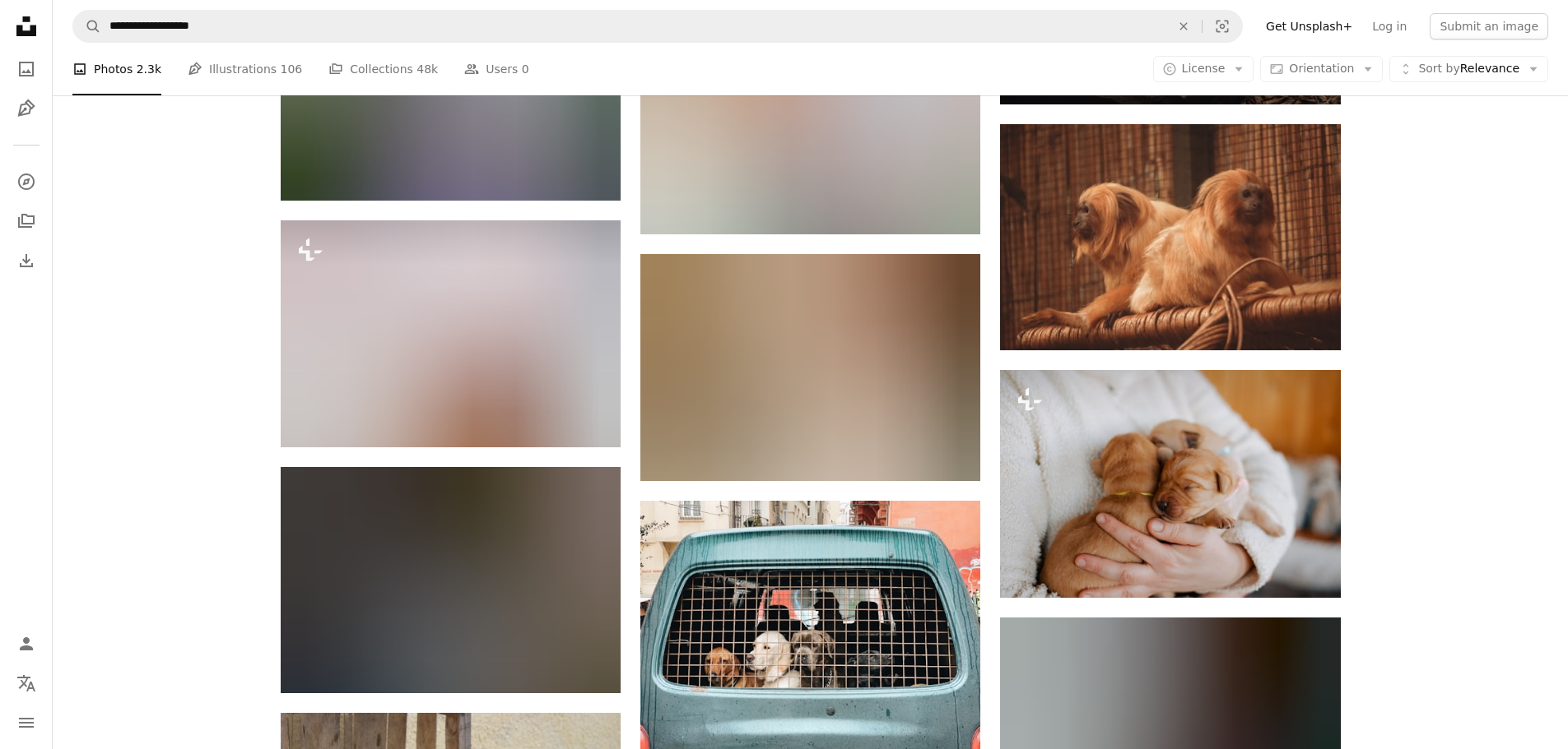
scroll to position [11155, 0]
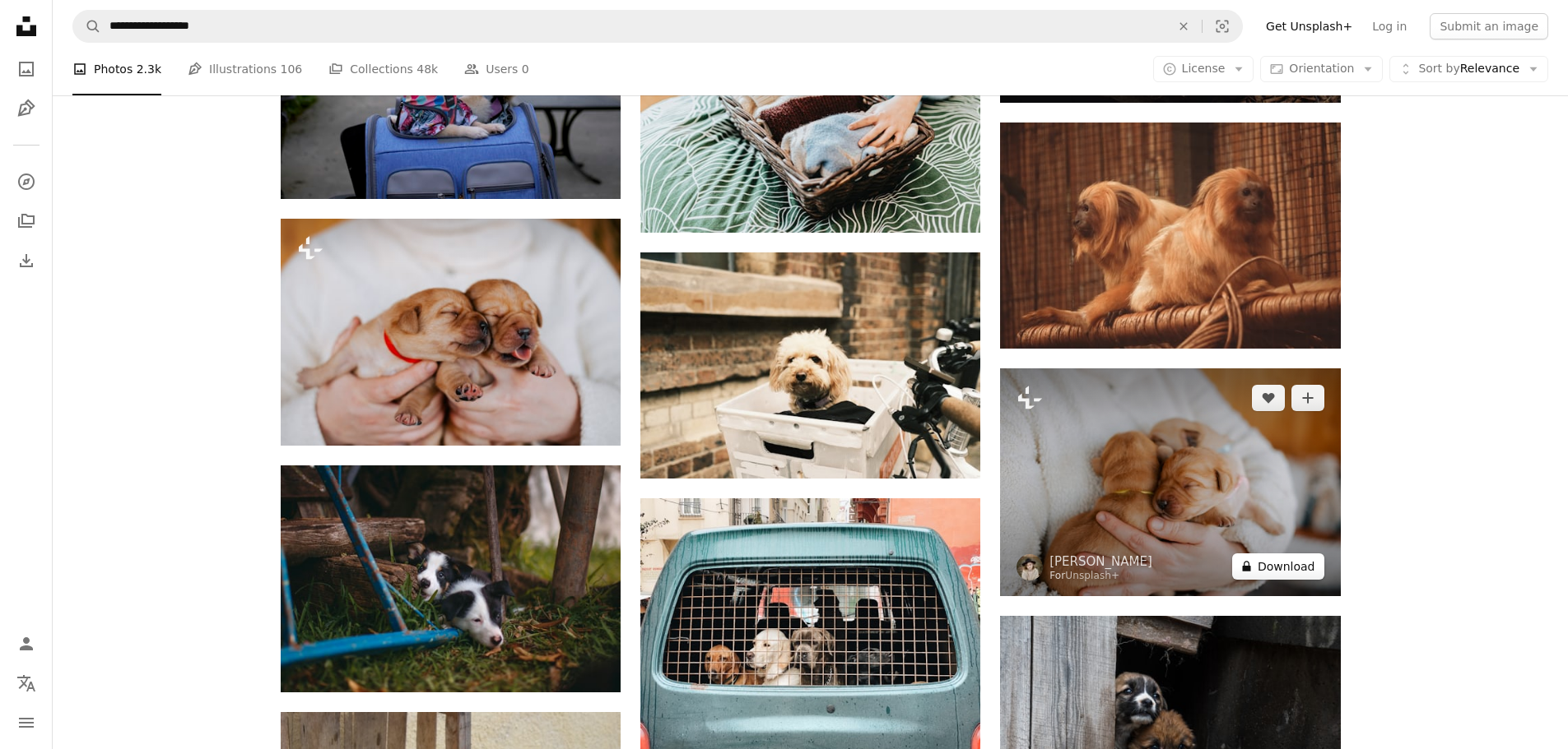
click at [1301, 565] on button "A lock Download" at bounding box center [1277, 566] width 92 height 26
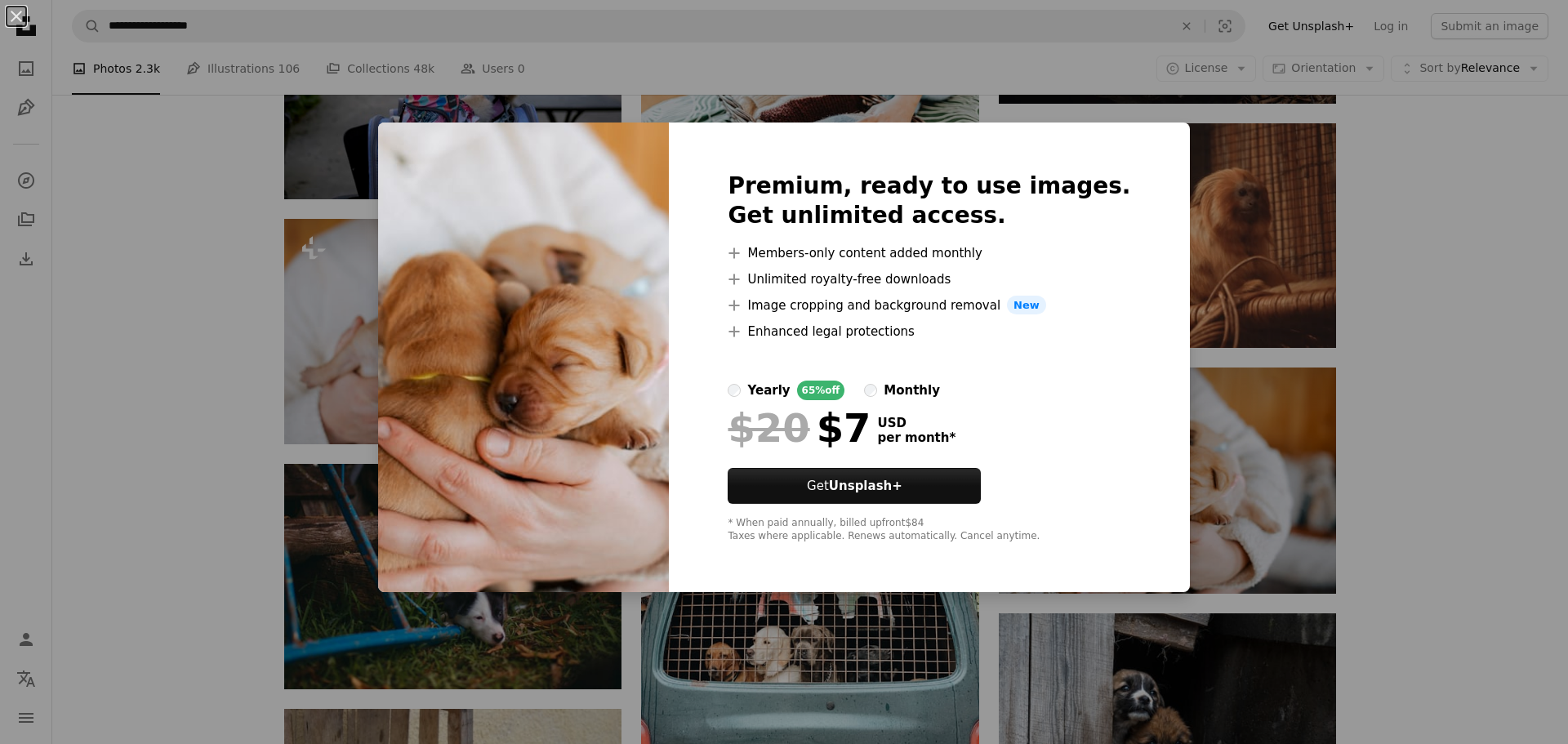
click at [1393, 394] on div "An X shape Premium, ready to use images. Get unlimited access. A plus sign Memb…" at bounding box center [784, 372] width 1568 height 744
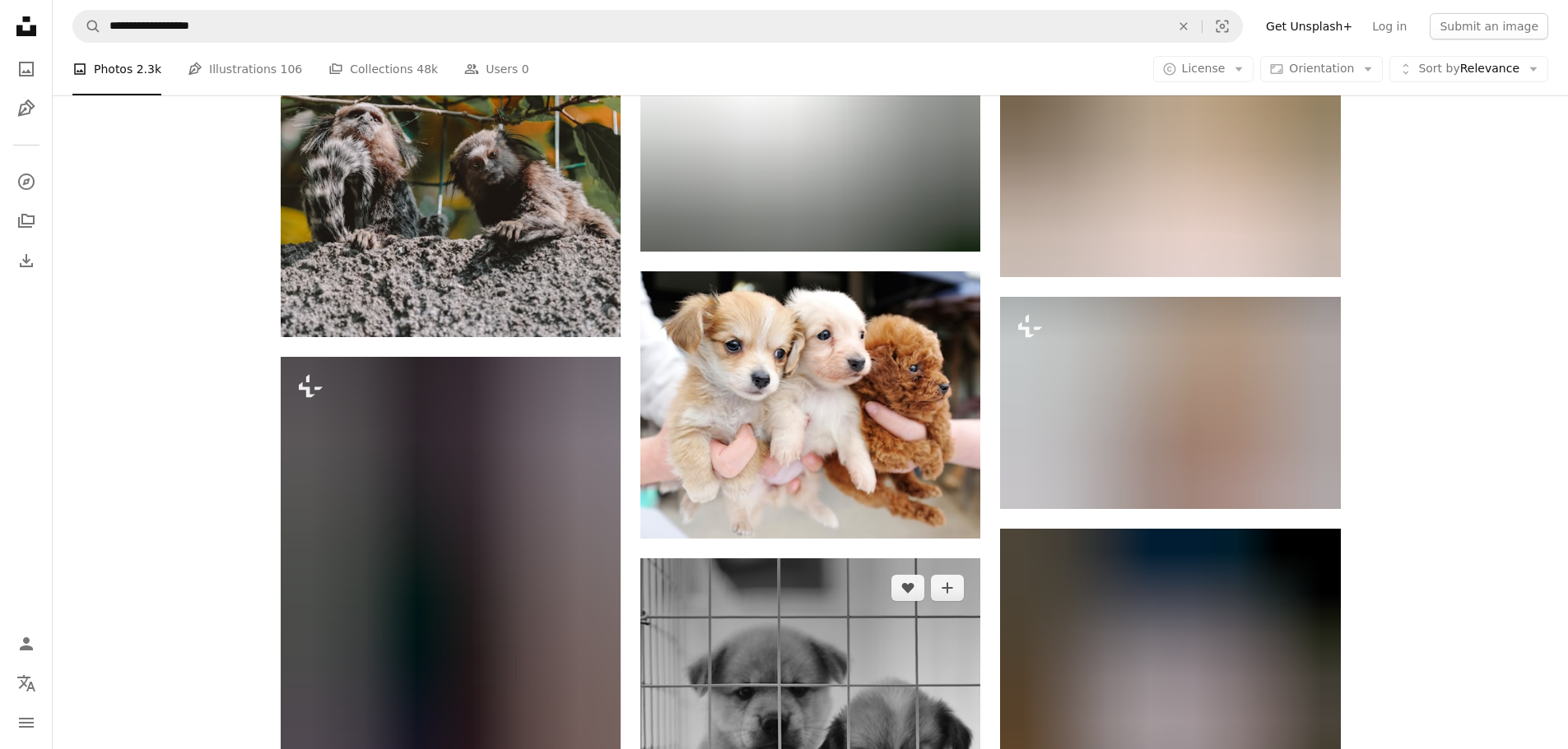
scroll to position [15760, 0]
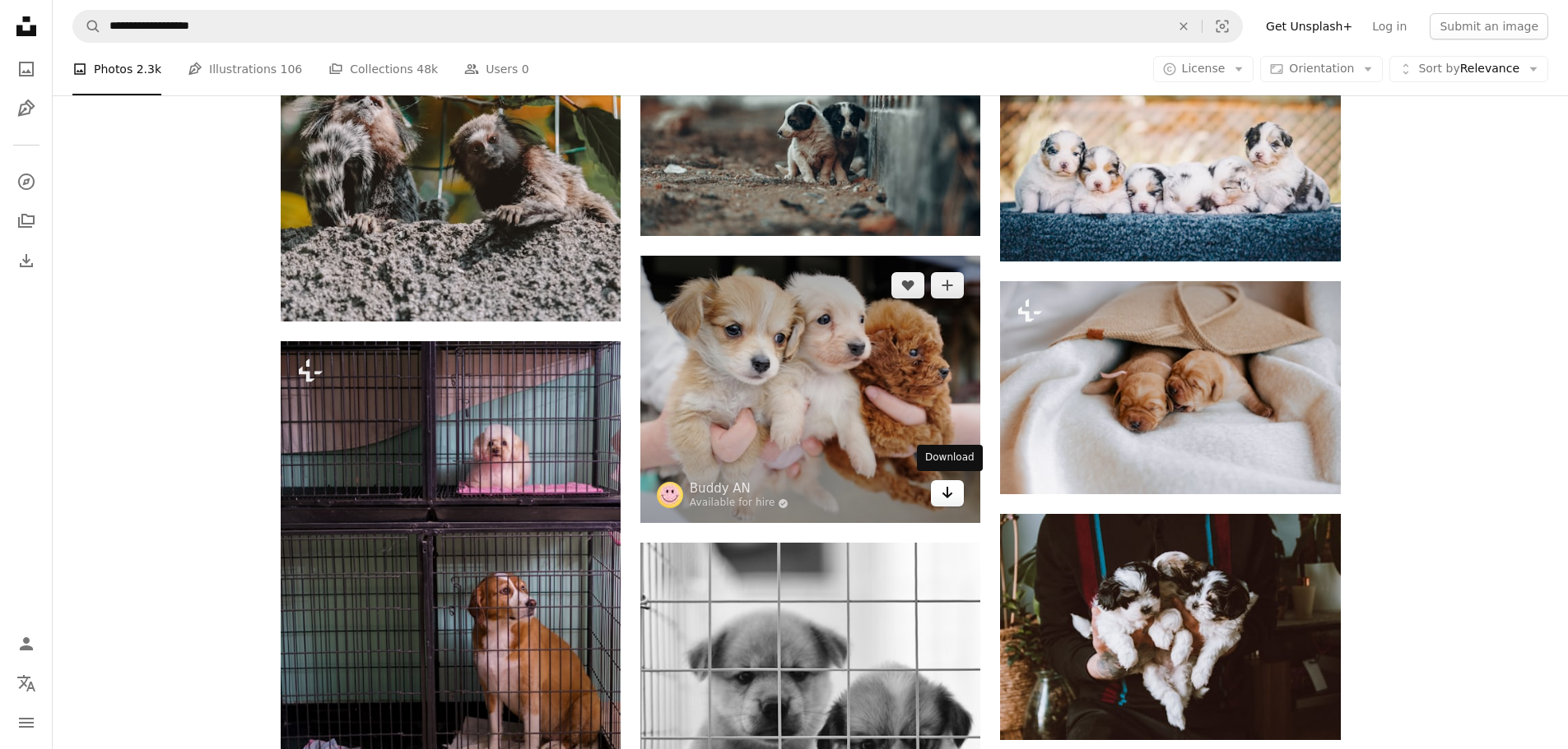
click at [954, 494] on link "Arrow pointing down" at bounding box center [947, 493] width 33 height 26
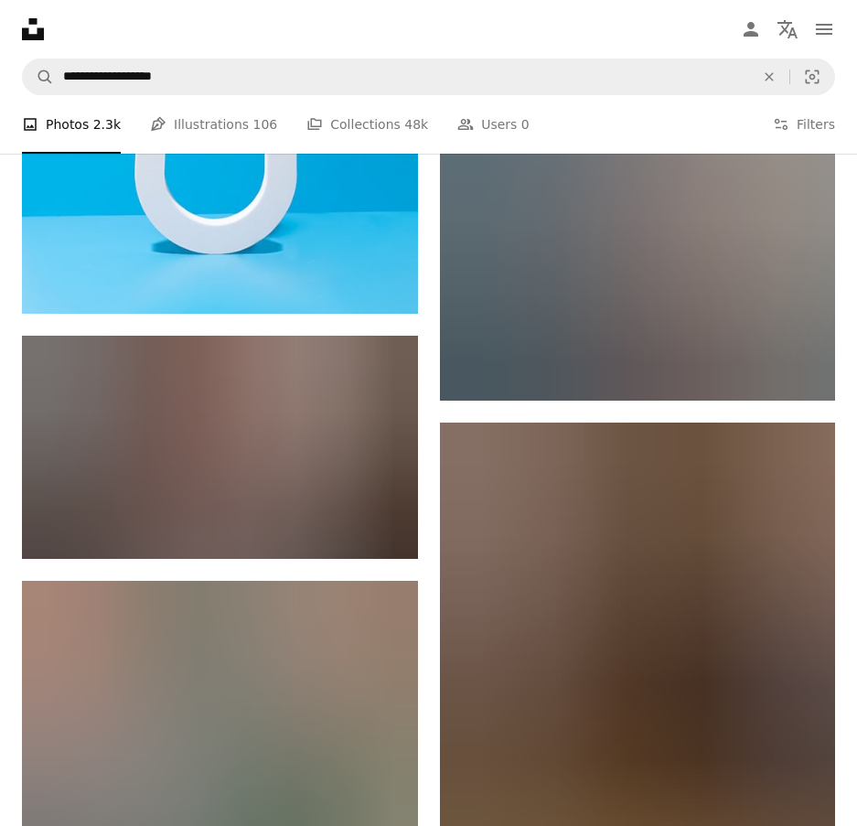
scroll to position [204328, 0]
